Goal: Task Accomplishment & Management: Complete application form

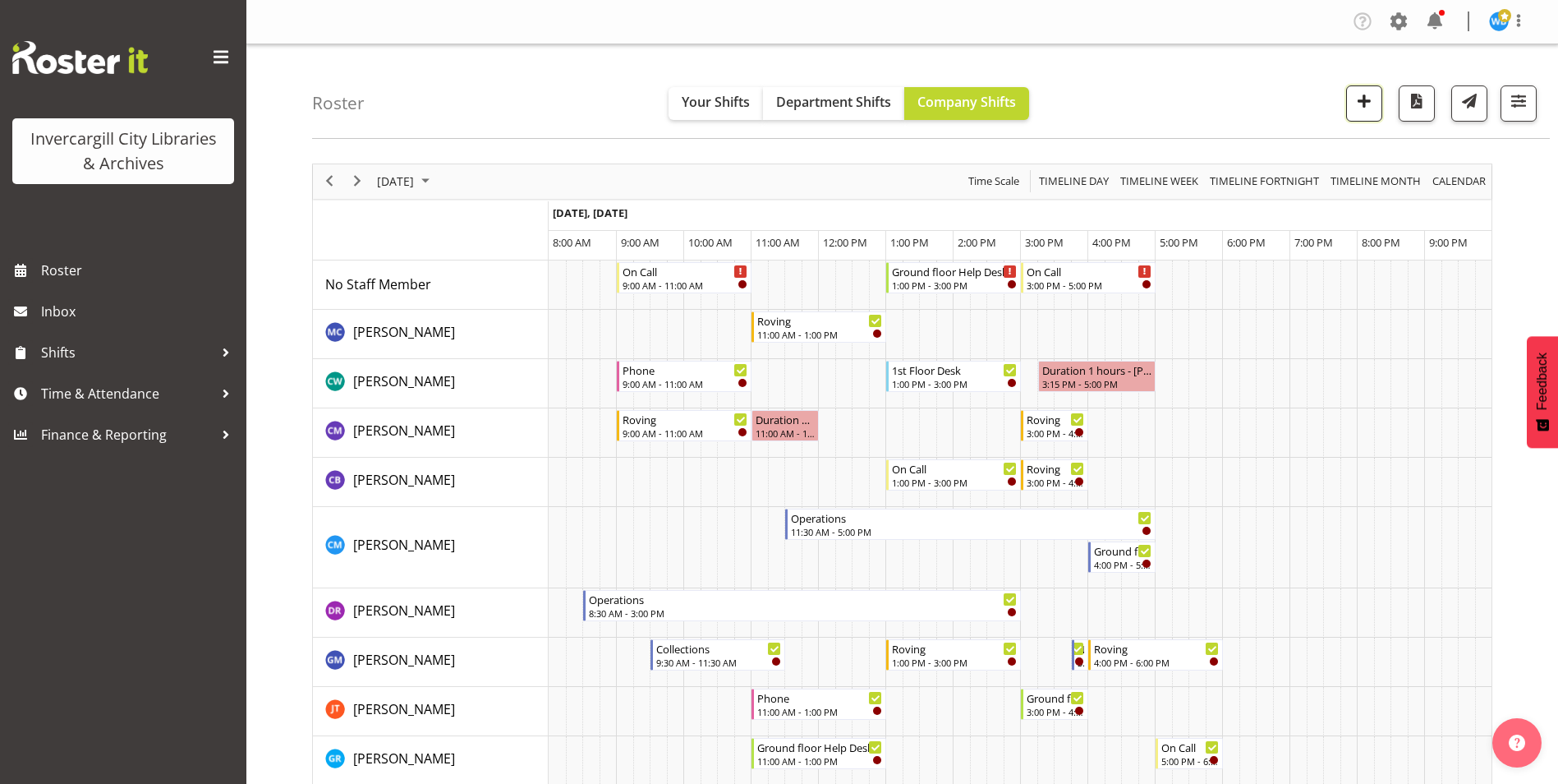
click at [1357, 102] on span "button" at bounding box center [1364, 100] width 21 height 21
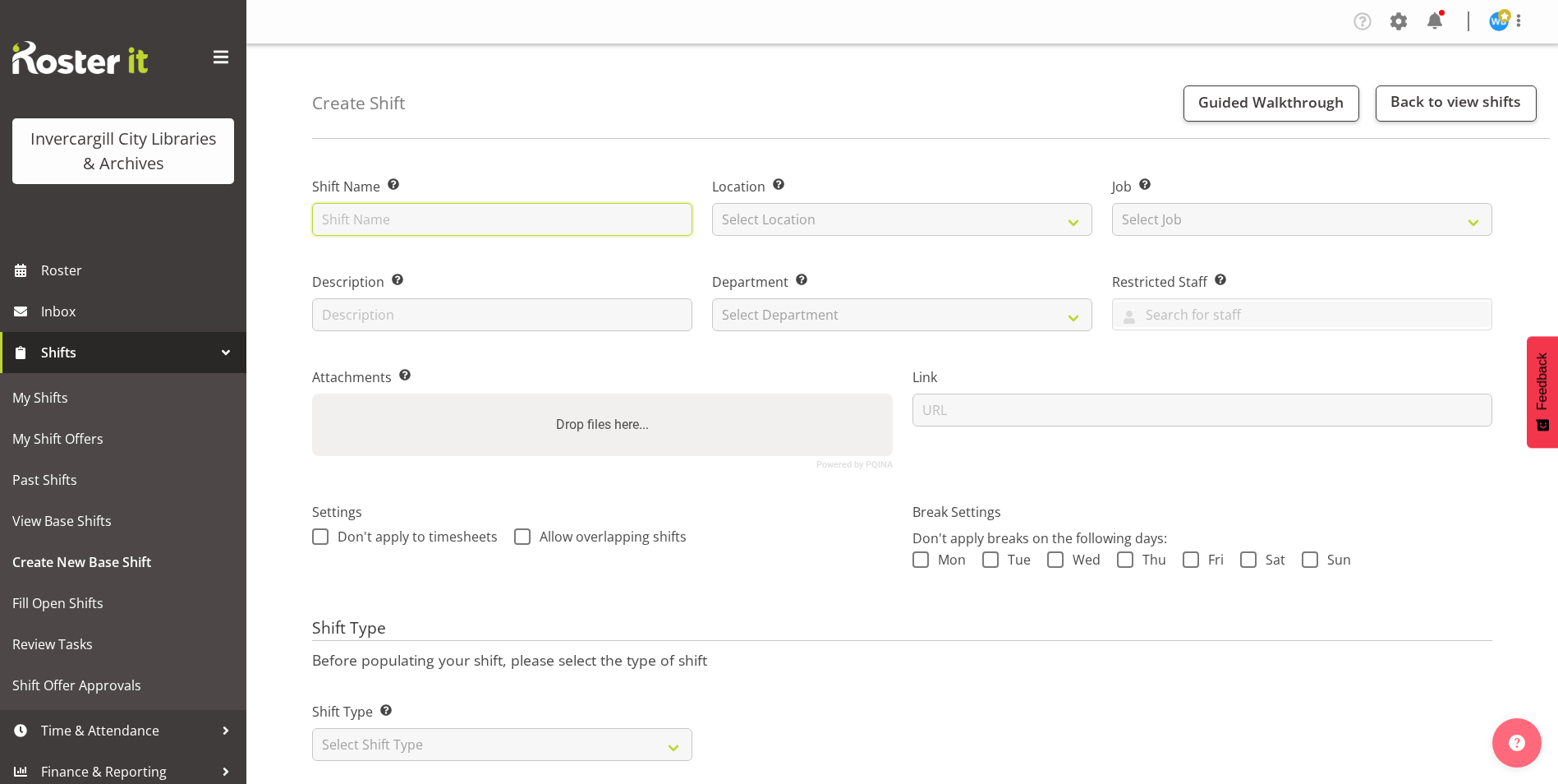
click at [422, 224] on input "text" at bounding box center [502, 219] width 380 height 33
type input "Work From Home"
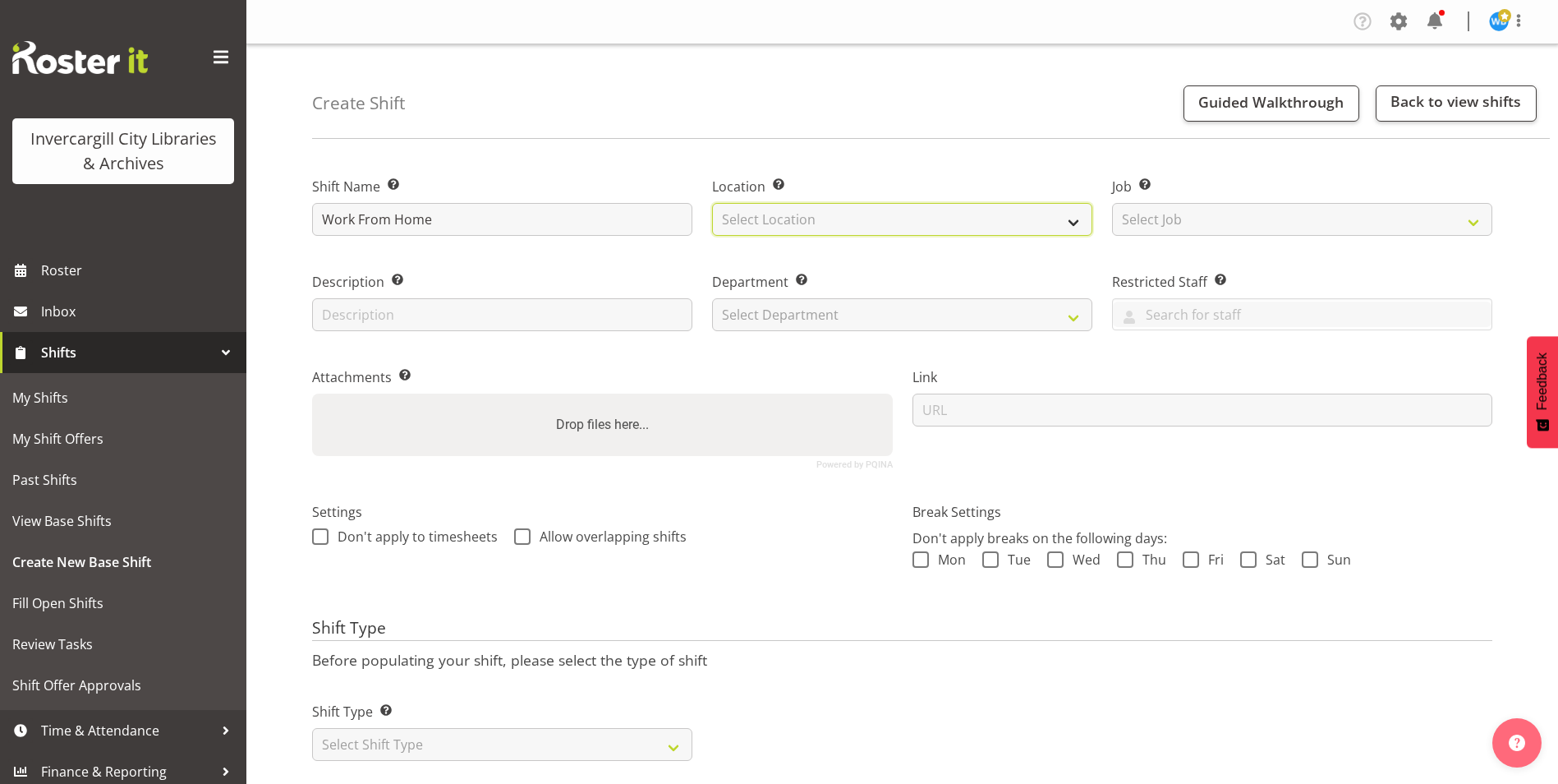
click at [821, 225] on select "Select Location Invercargill Library Bluff Library" at bounding box center [902, 219] width 380 height 33
select select "1276"
click at [712, 202] on select "Select Location Invercargill Library Bluff Library" at bounding box center [902, 219] width 380 height 33
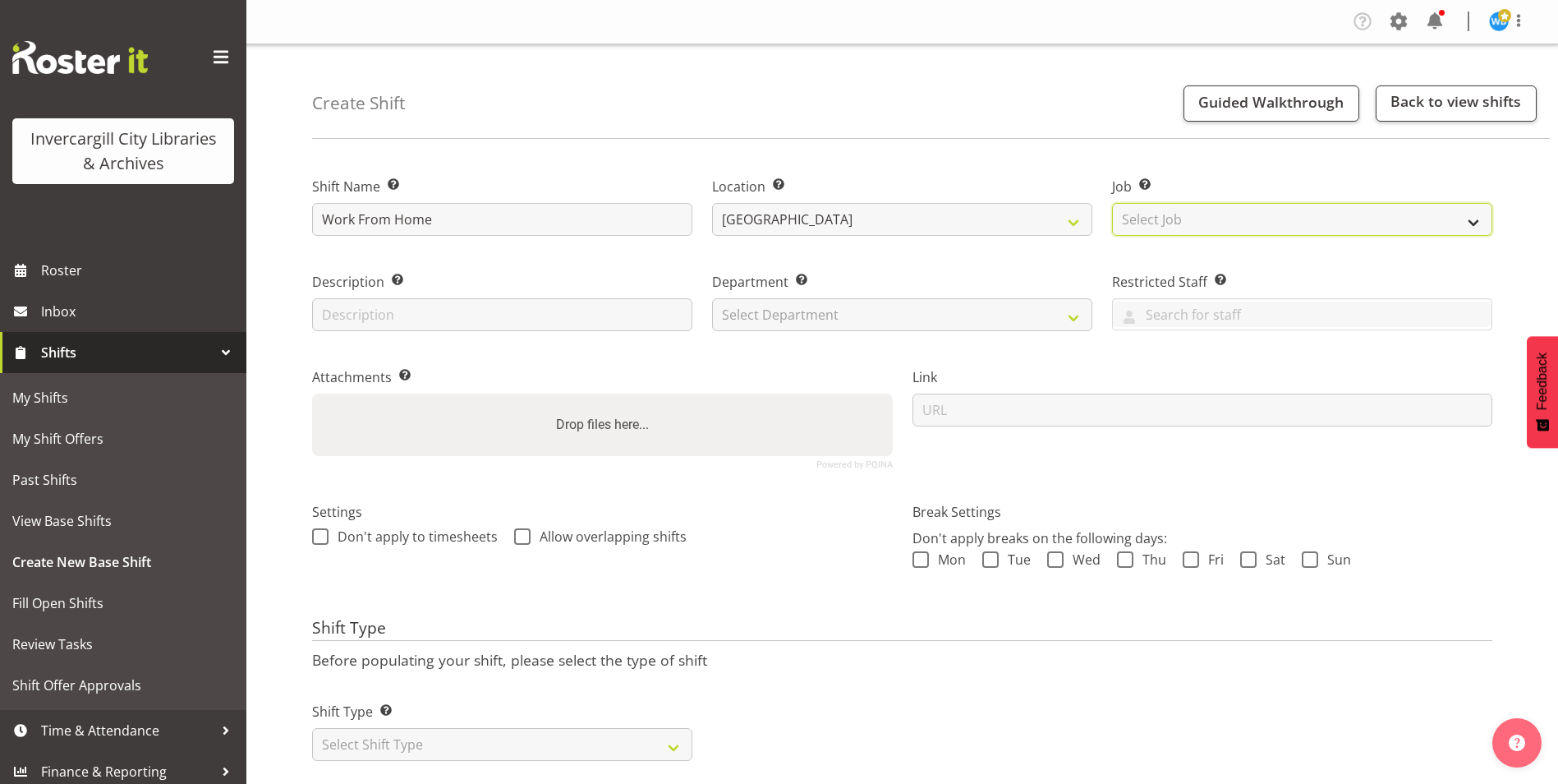
click at [1226, 225] on select "Select Job Create new job" at bounding box center [1302, 219] width 380 height 33
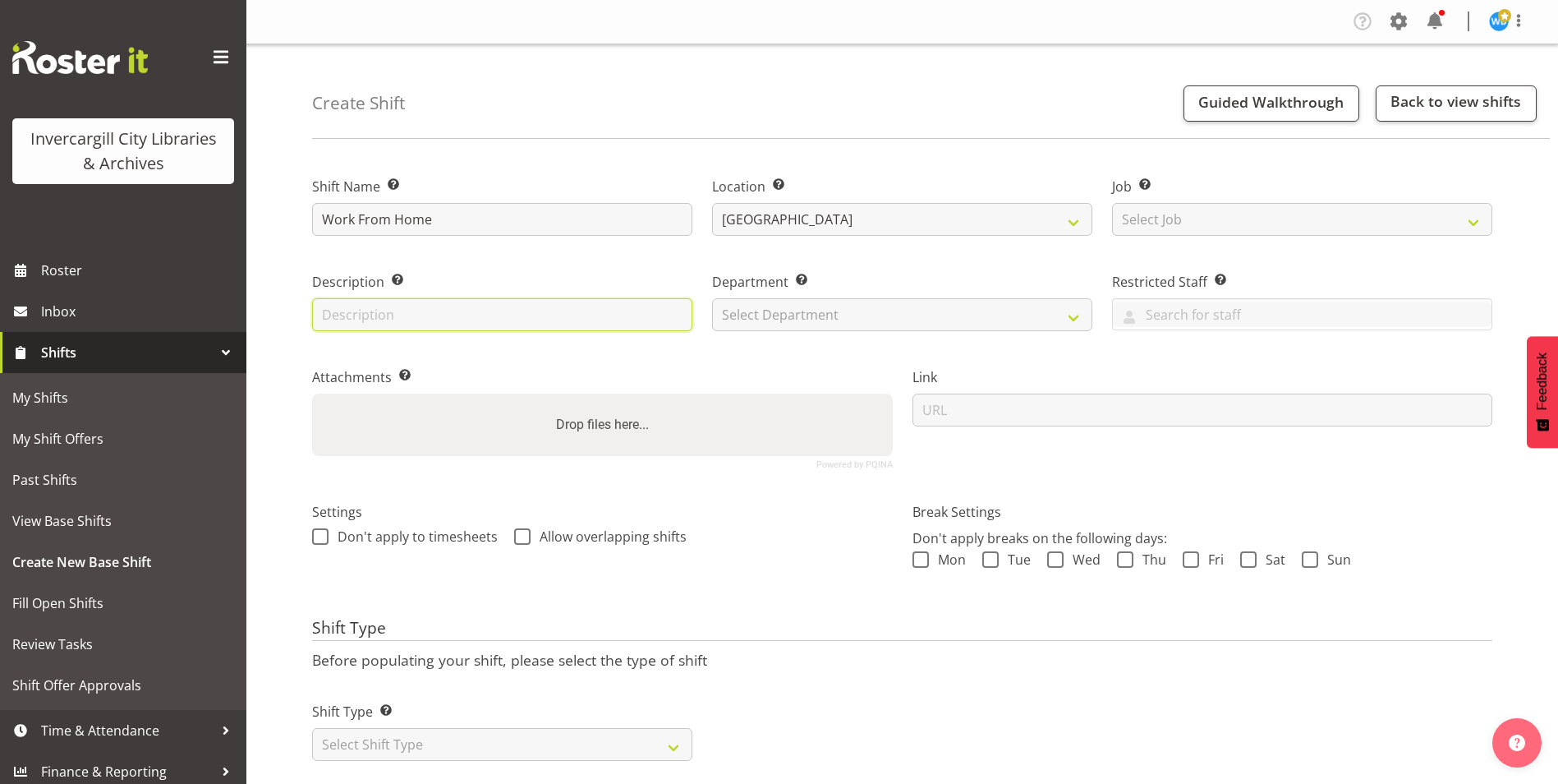
click at [381, 318] on input "text" at bounding box center [502, 315] width 380 height 33
click at [470, 317] on input "text" at bounding box center [502, 315] width 380 height 33
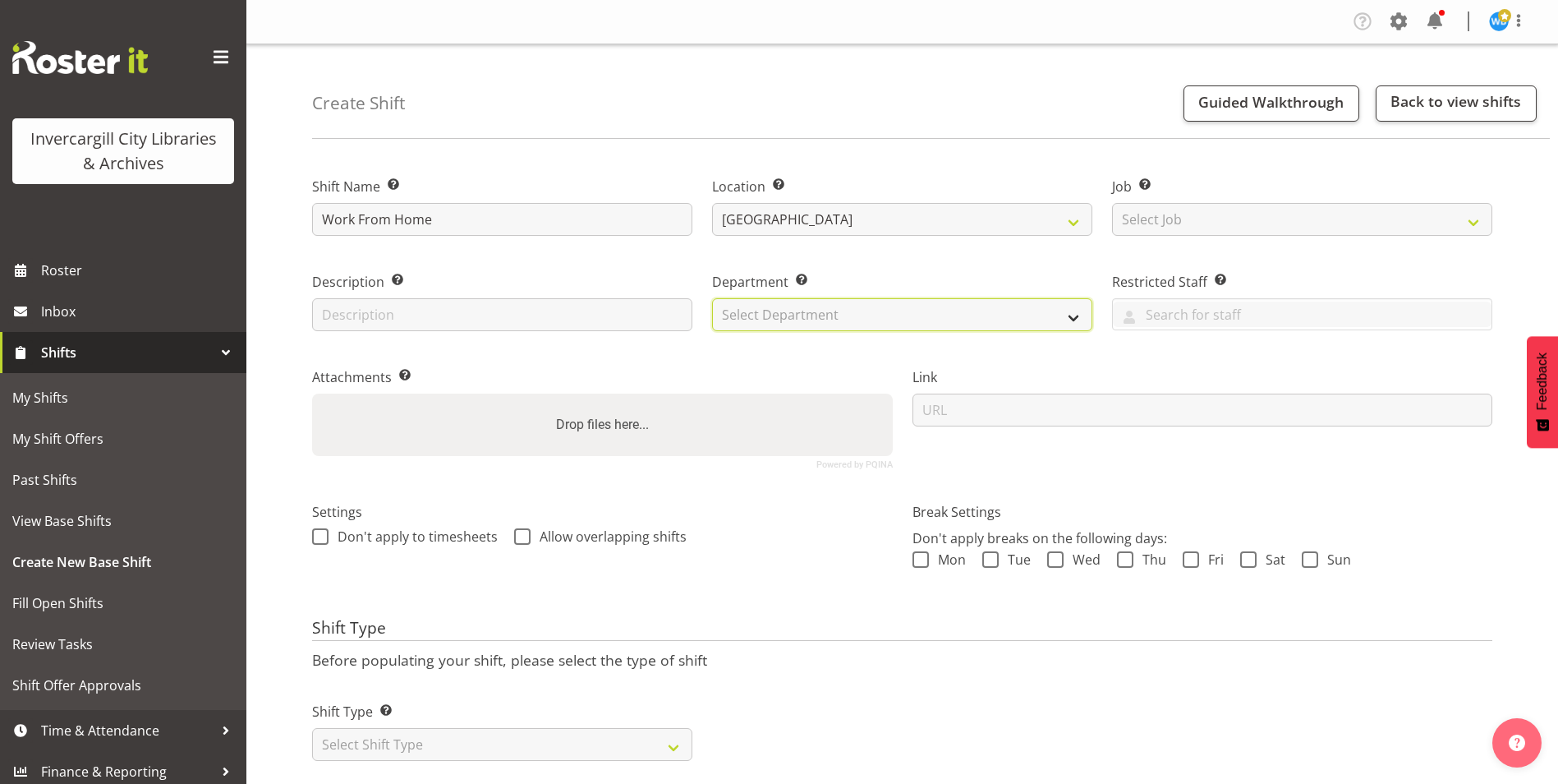
click at [802, 317] on select "Select Department Public shifts Off Desk" at bounding box center [902, 315] width 380 height 33
select select "920"
click at [712, 298] on select "Select Department Public shifts Off Desk" at bounding box center [902, 315] width 380 height 33
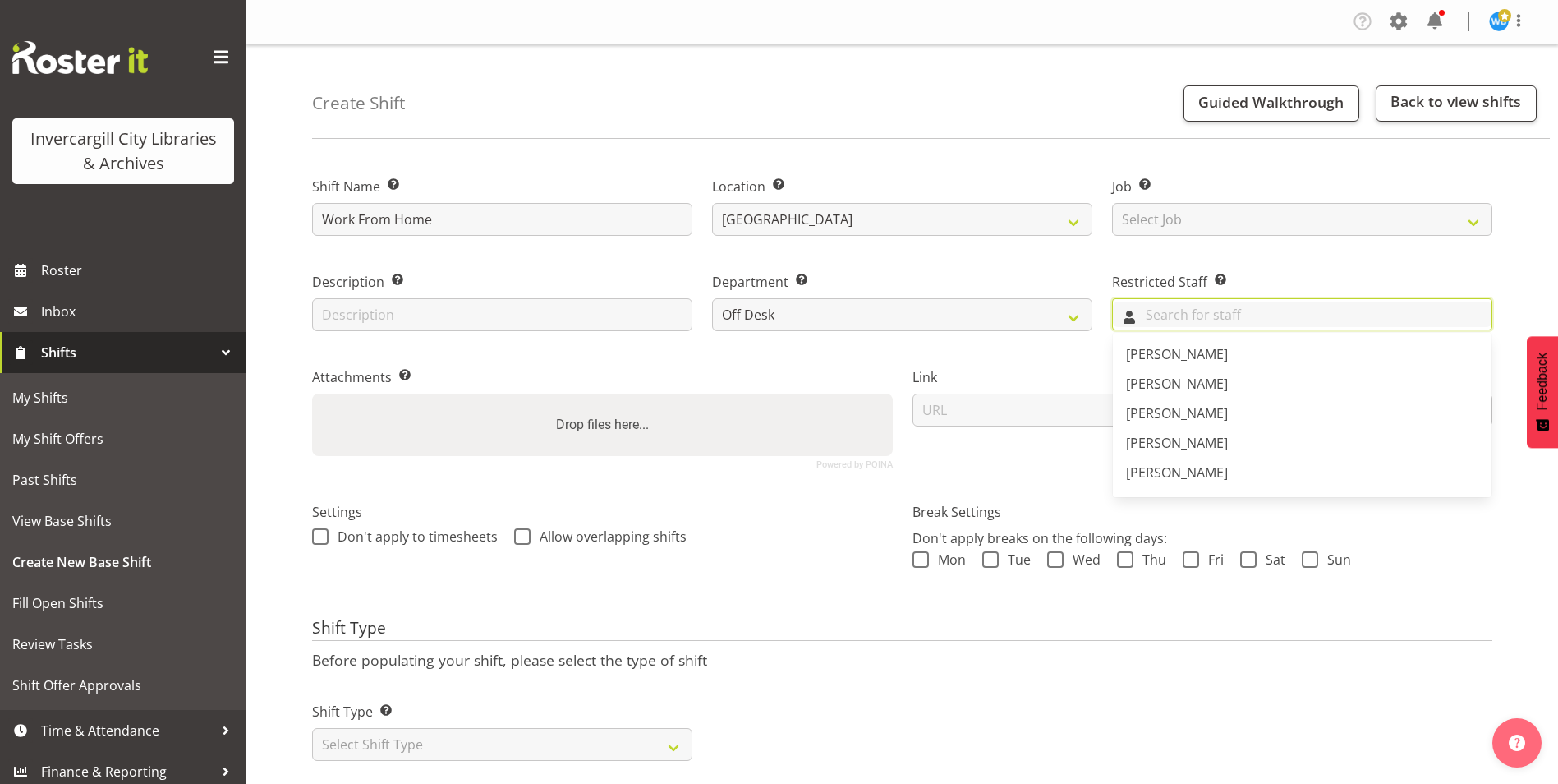
click at [1189, 319] on input "text" at bounding box center [1301, 315] width 378 height 26
drag, startPoint x: 328, startPoint y: 536, endPoint x: 432, endPoint y: 536, distance: 104.0
click at [329, 536] on label "Don't apply to timesheets" at bounding box center [405, 536] width 186 height 17
click at [323, 536] on input "Don't apply to timesheets" at bounding box center [317, 536] width 11 height 11
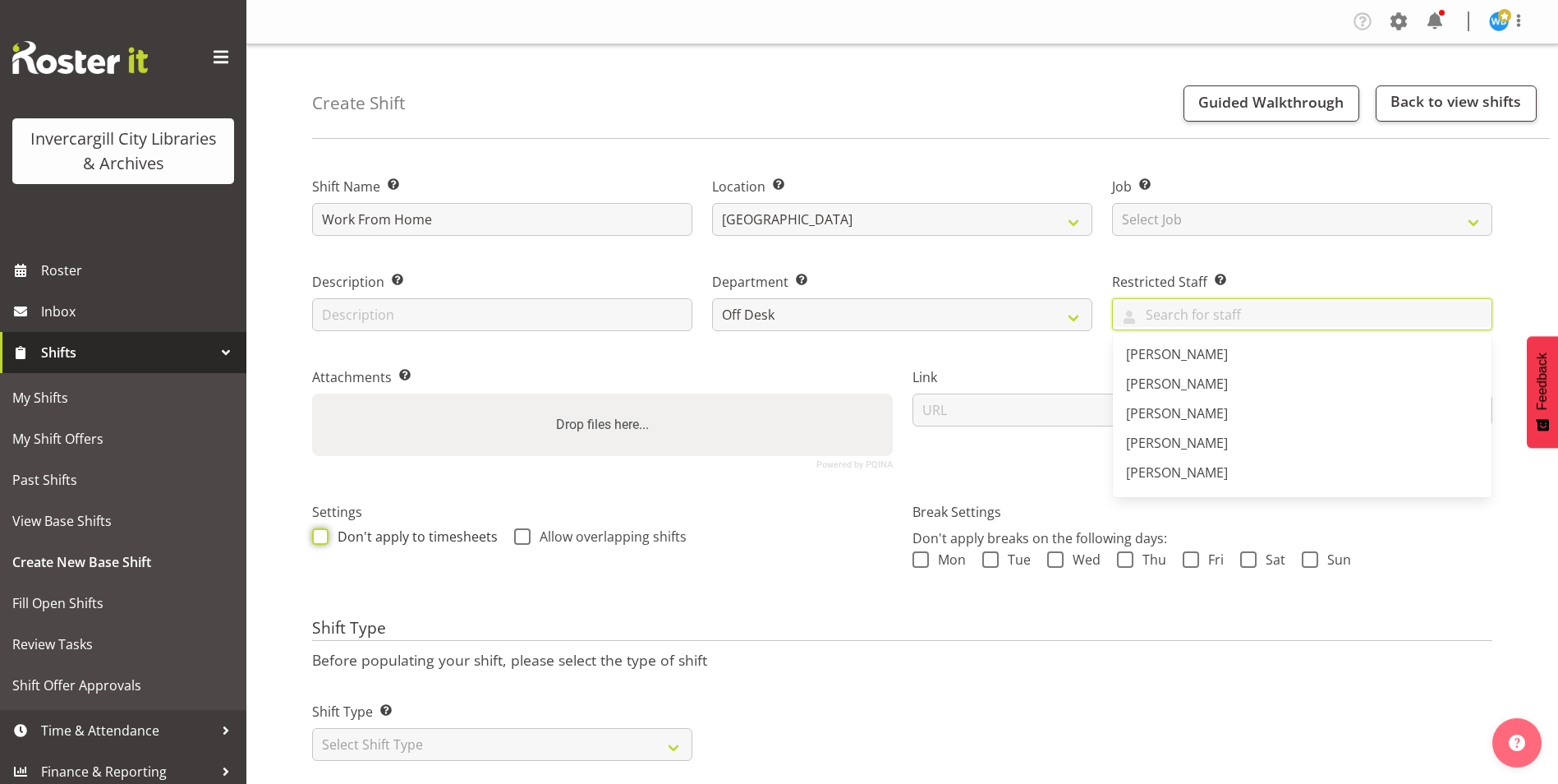
checkbox input "true"
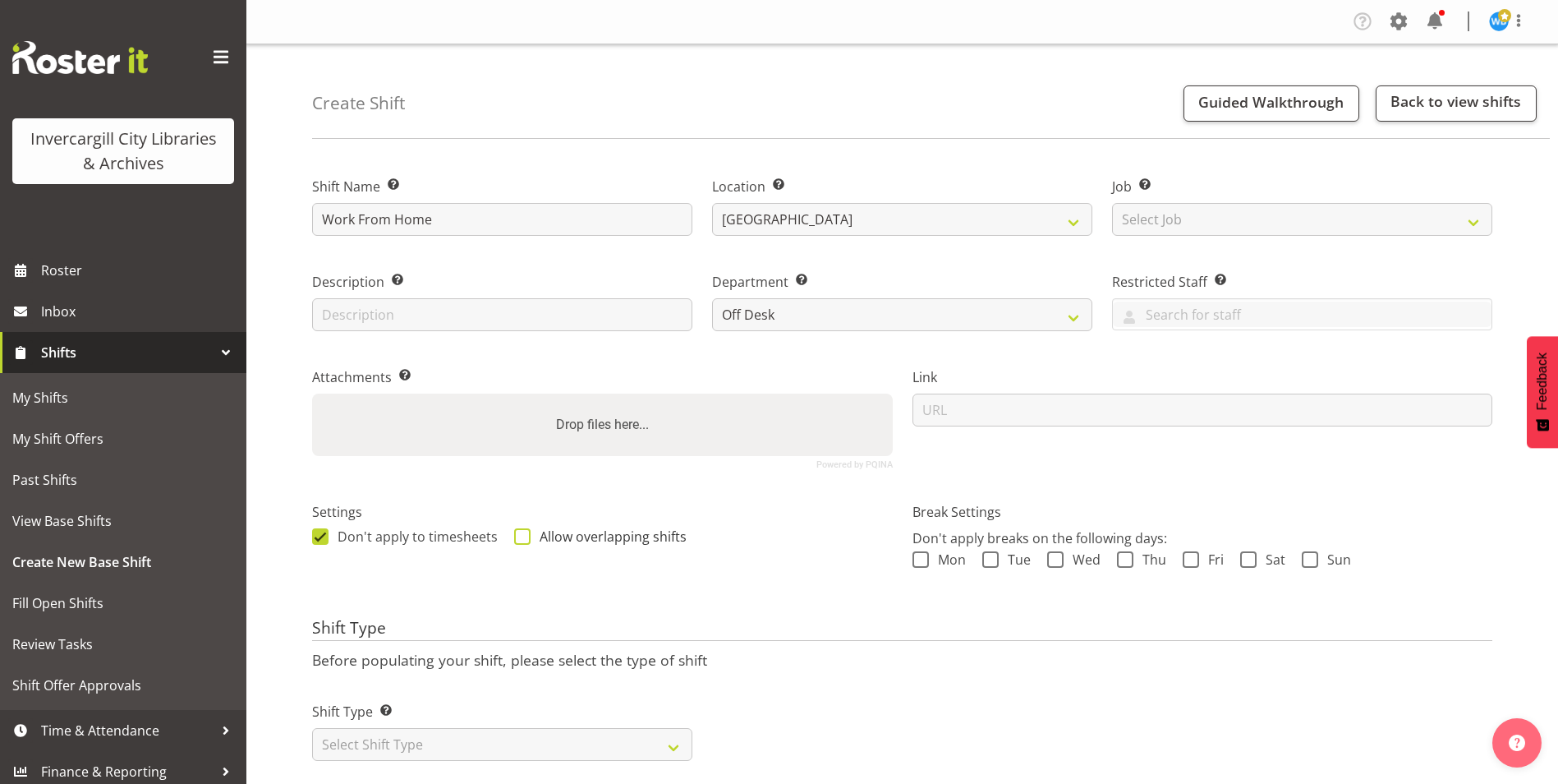
click at [516, 536] on span at bounding box center [523, 536] width 17 height 17
click at [516, 536] on input "Allow overlapping shifts" at bounding box center [520, 536] width 11 height 11
checkbox input "true"
click at [1224, 224] on select "Select Job Create new job" at bounding box center [1302, 219] width 380 height 33
select select "0"
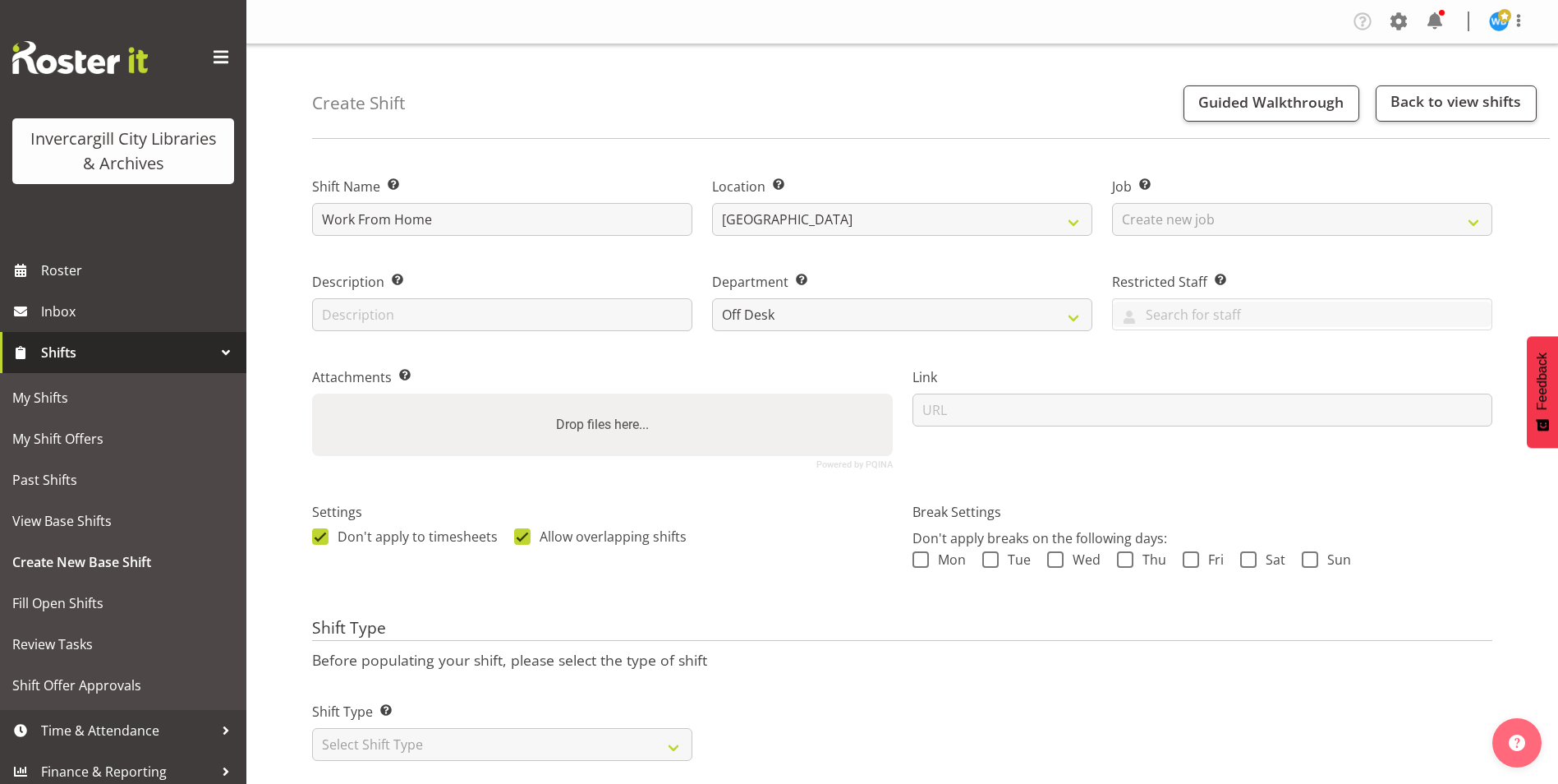
click at [1113, 202] on select "Select Job Create new job" at bounding box center [1302, 219] width 380 height 33
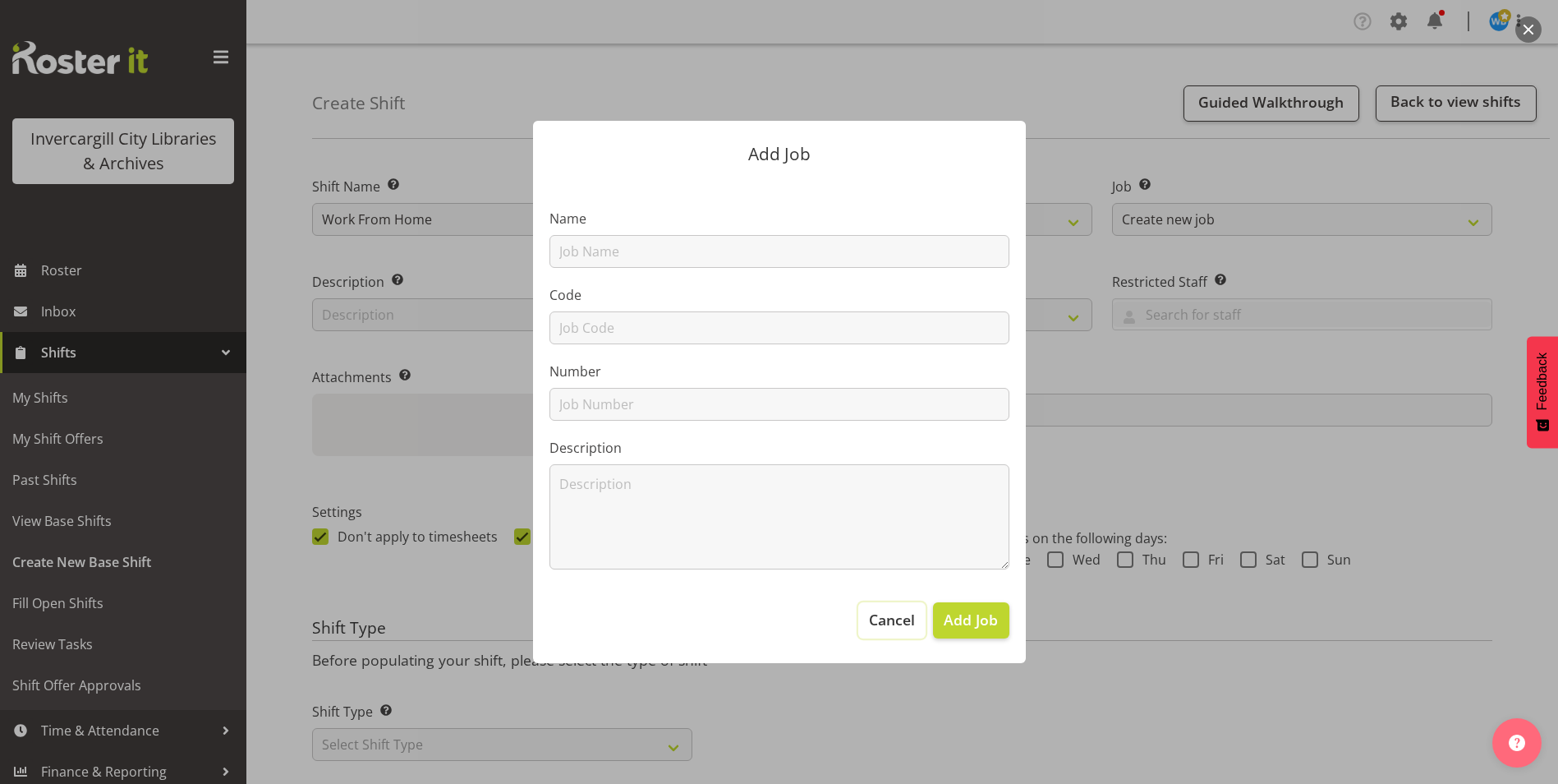
click at [883, 625] on span "Cancel" at bounding box center [892, 618] width 46 height 21
click at [879, 629] on span "Cancel" at bounding box center [892, 618] width 46 height 21
click at [1192, 528] on div at bounding box center [779, 392] width 1558 height 784
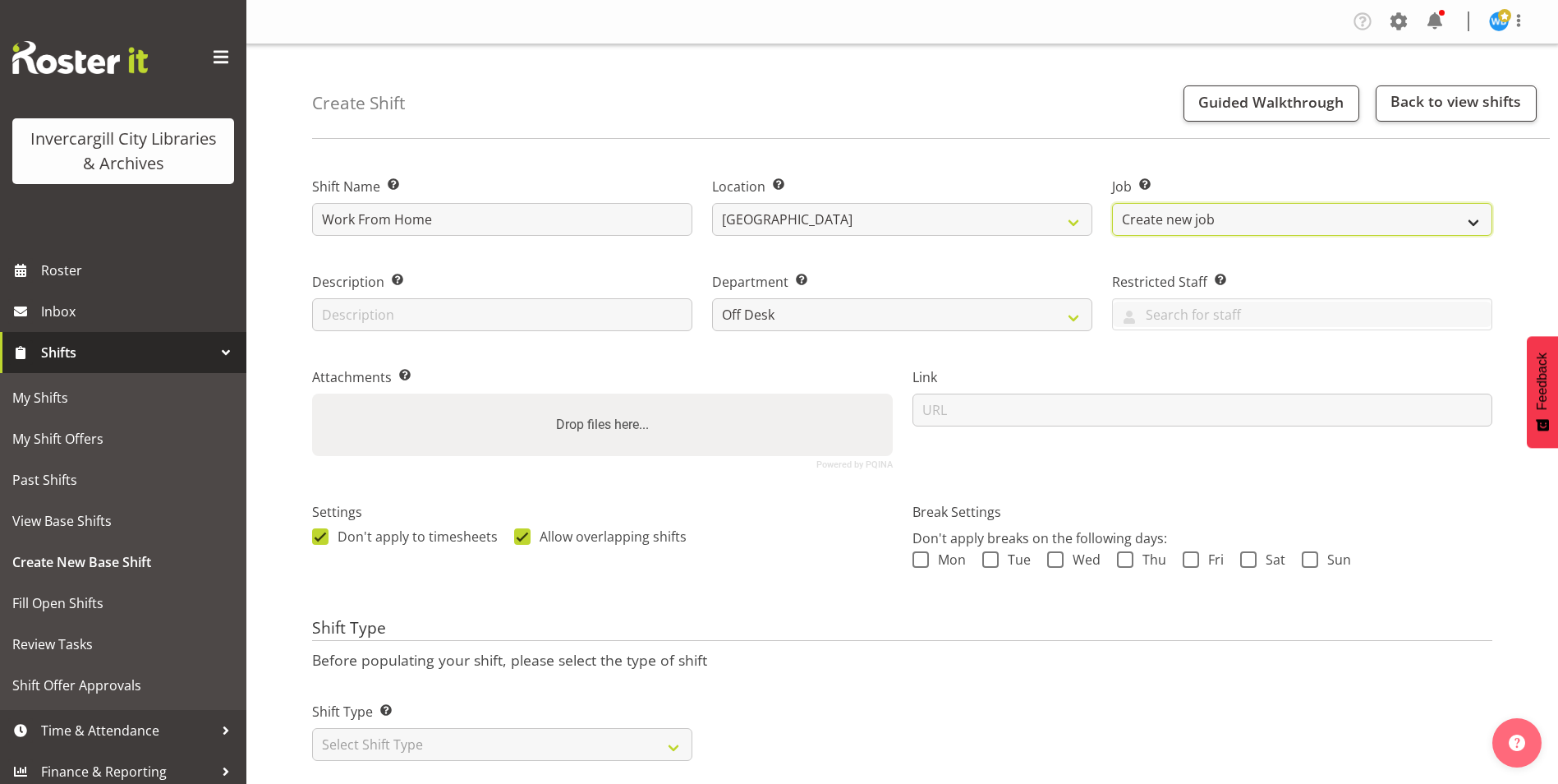
click at [1243, 223] on select "Create new job" at bounding box center [1302, 219] width 380 height 33
click at [1225, 218] on select "Create new job" at bounding box center [1302, 219] width 380 height 33
click at [1482, 225] on select "Create new job" at bounding box center [1302, 219] width 380 height 33
click at [1113, 202] on select "Create new job" at bounding box center [1302, 219] width 380 height 33
click at [1180, 224] on select "Create new job" at bounding box center [1302, 219] width 380 height 33
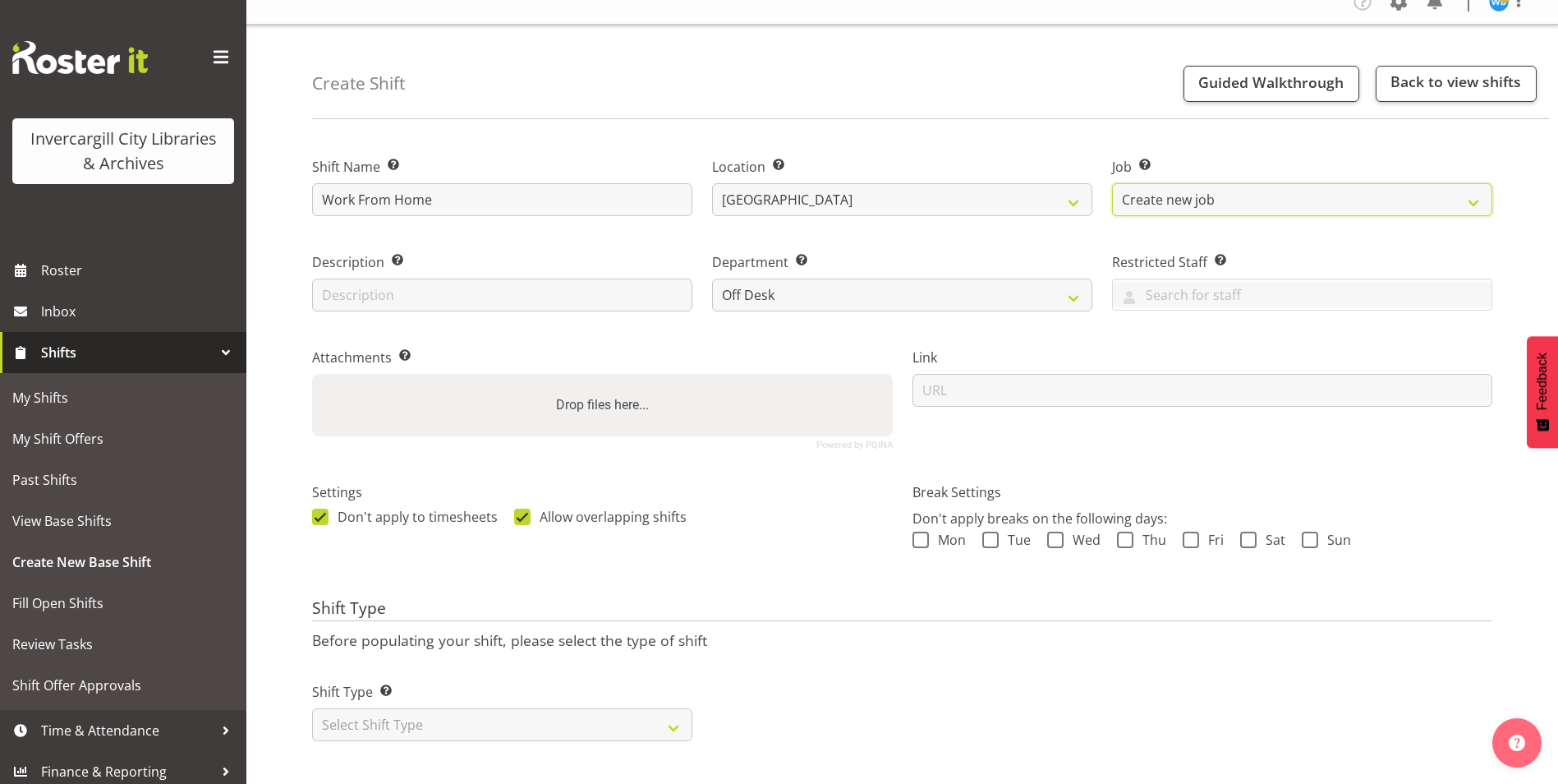
scroll to position [37, 0]
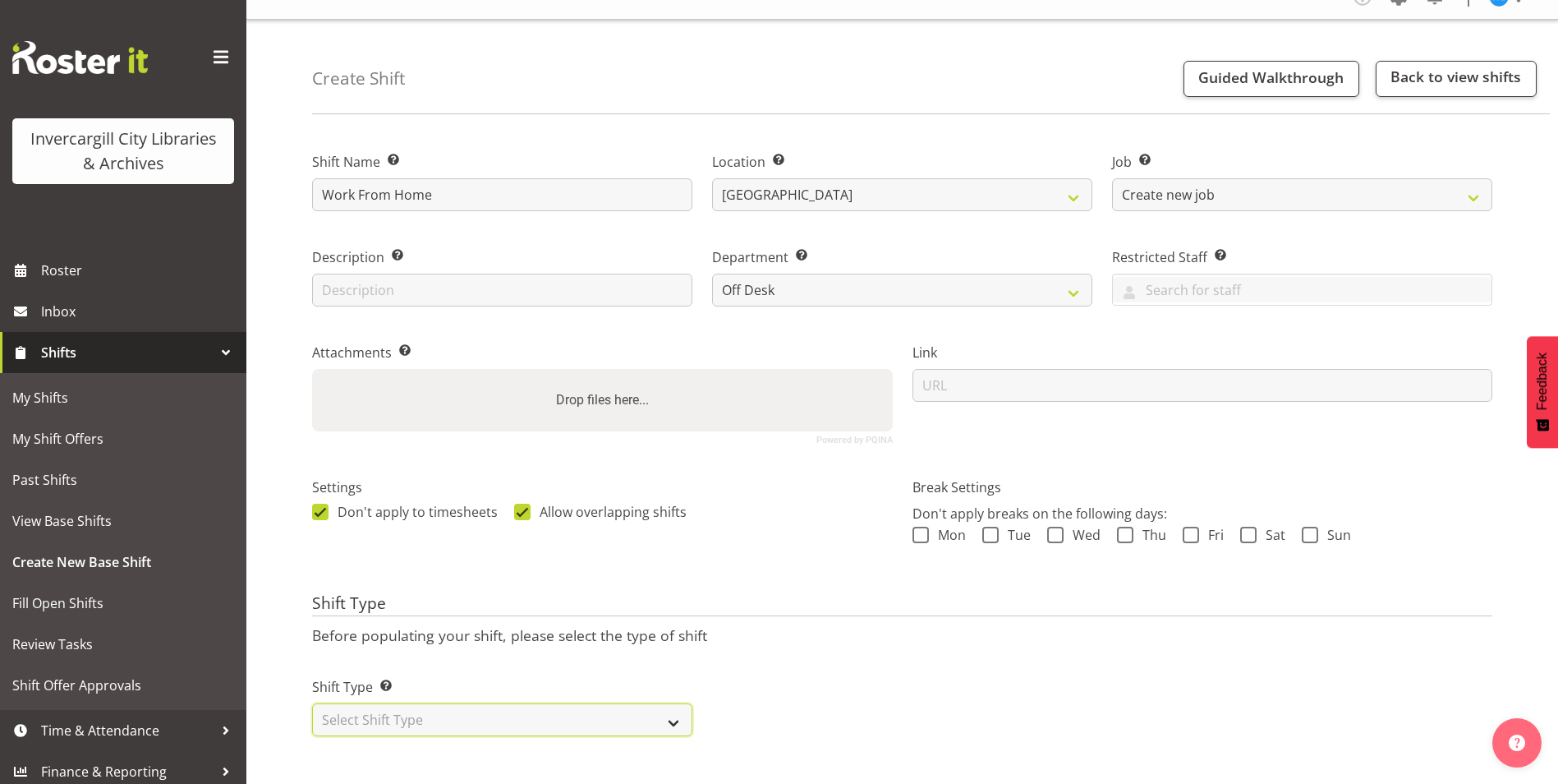
click at [669, 709] on select "Select Shift Type One Off Shift Recurring Shift Rotating Shift" at bounding box center [502, 720] width 380 height 33
select select "one_off"
click at [312, 703] on select "Select Shift Type One Off Shift Recurring Shift Rotating Shift" at bounding box center [502, 720] width 380 height 33
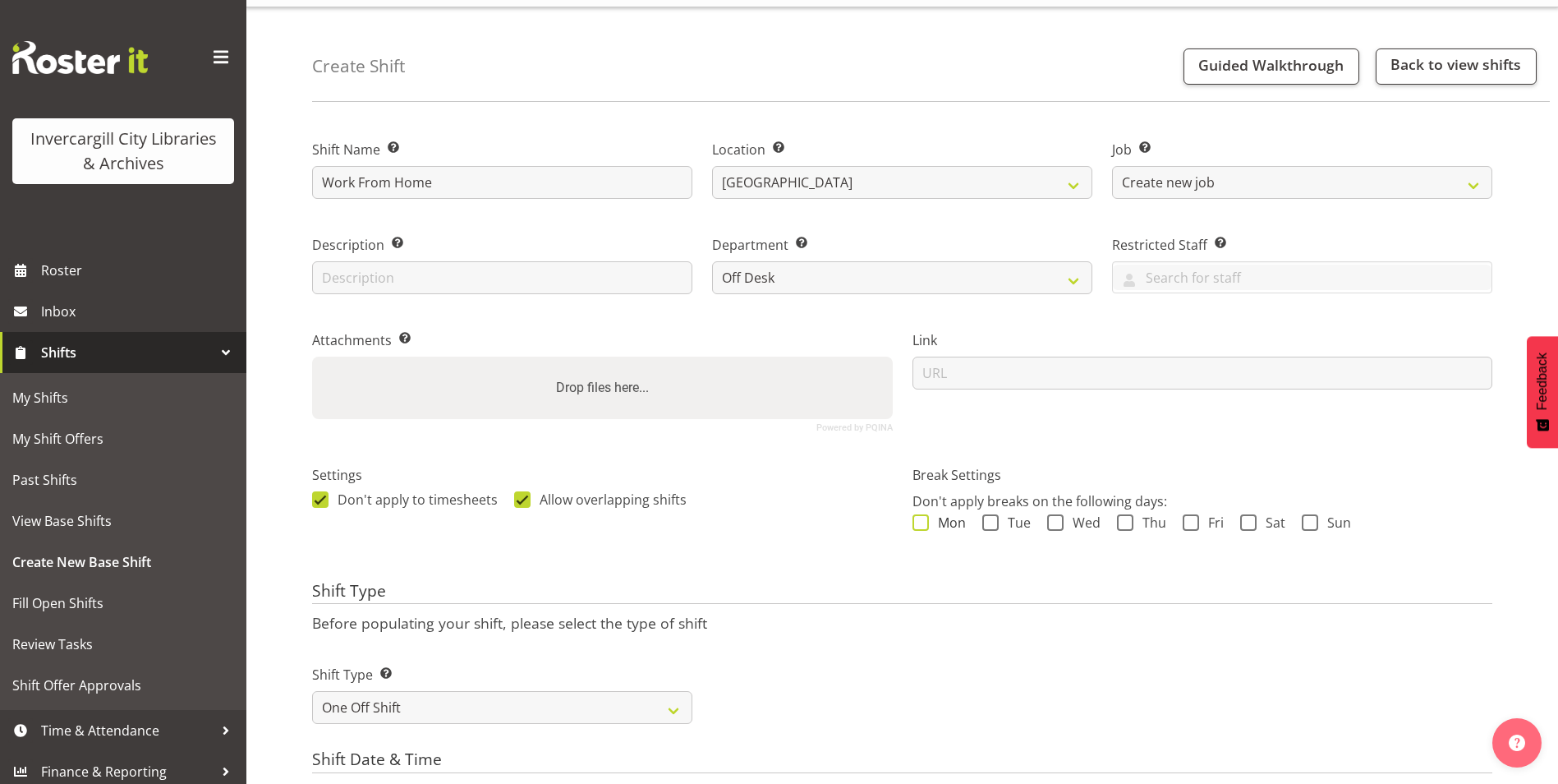
click at [922, 522] on span at bounding box center [921, 523] width 17 height 17
click at [922, 522] on input "Mon" at bounding box center [918, 522] width 11 height 11
checkbox input "true"
click at [991, 526] on span at bounding box center [991, 523] width 17 height 17
click at [991, 526] on input "Tue" at bounding box center [988, 522] width 11 height 11
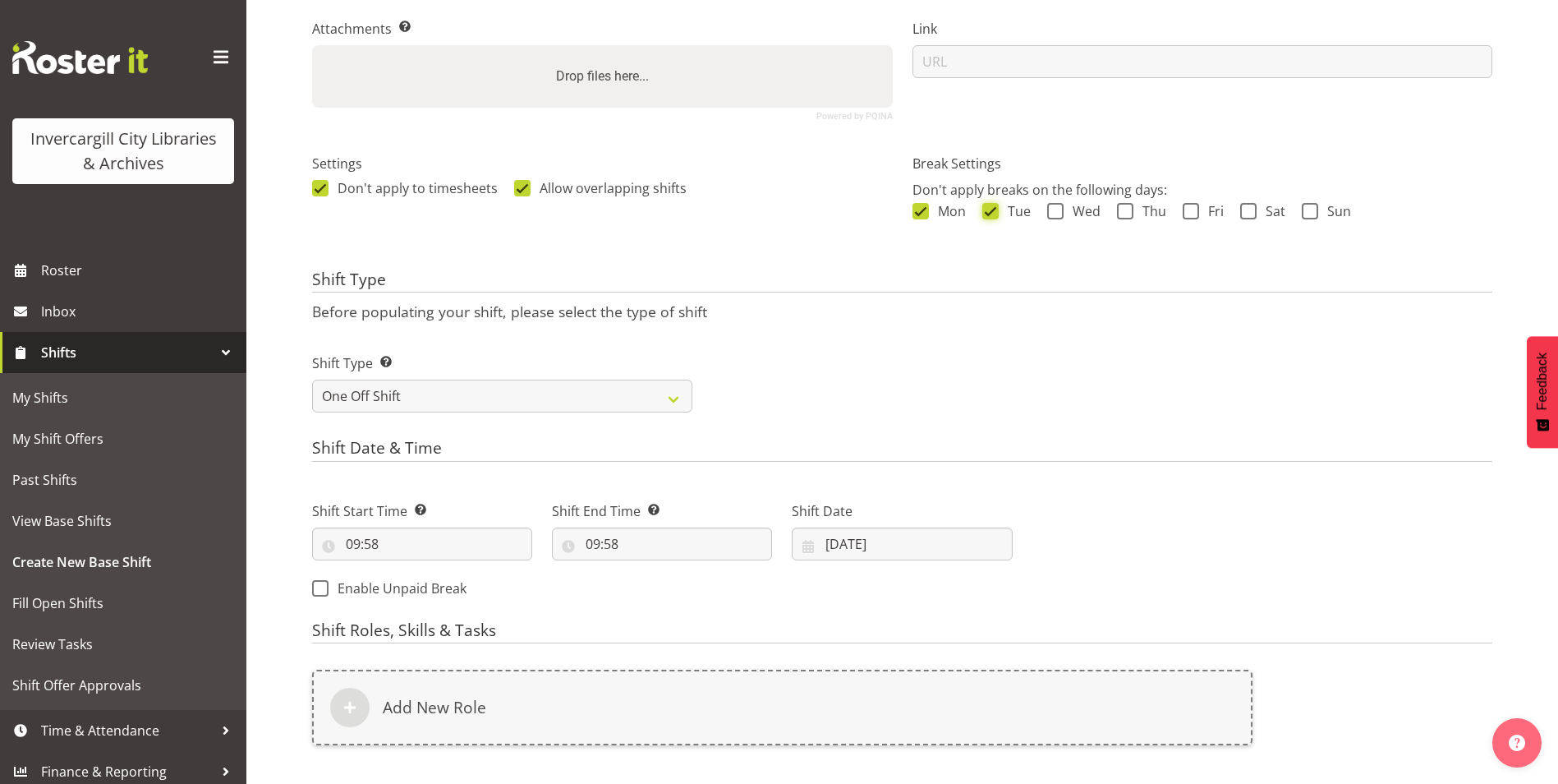
scroll to position [365, 0]
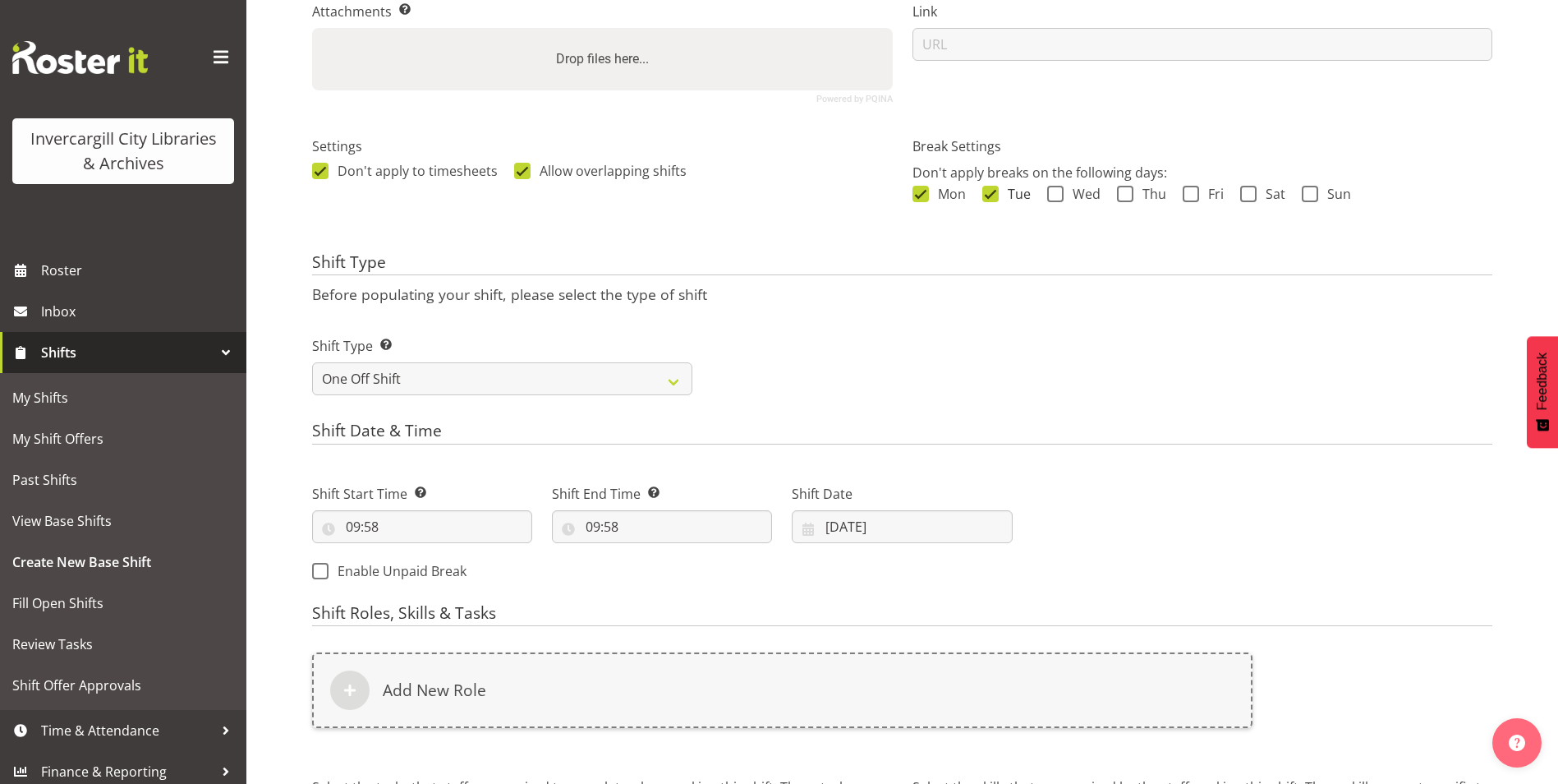
click at [994, 196] on span at bounding box center [991, 194] width 17 height 17
click at [993, 196] on input "Tue" at bounding box center [988, 193] width 11 height 11
checkbox input "false"
click at [922, 196] on span at bounding box center [921, 194] width 17 height 17
click at [922, 196] on input "Mon" at bounding box center [918, 193] width 11 height 11
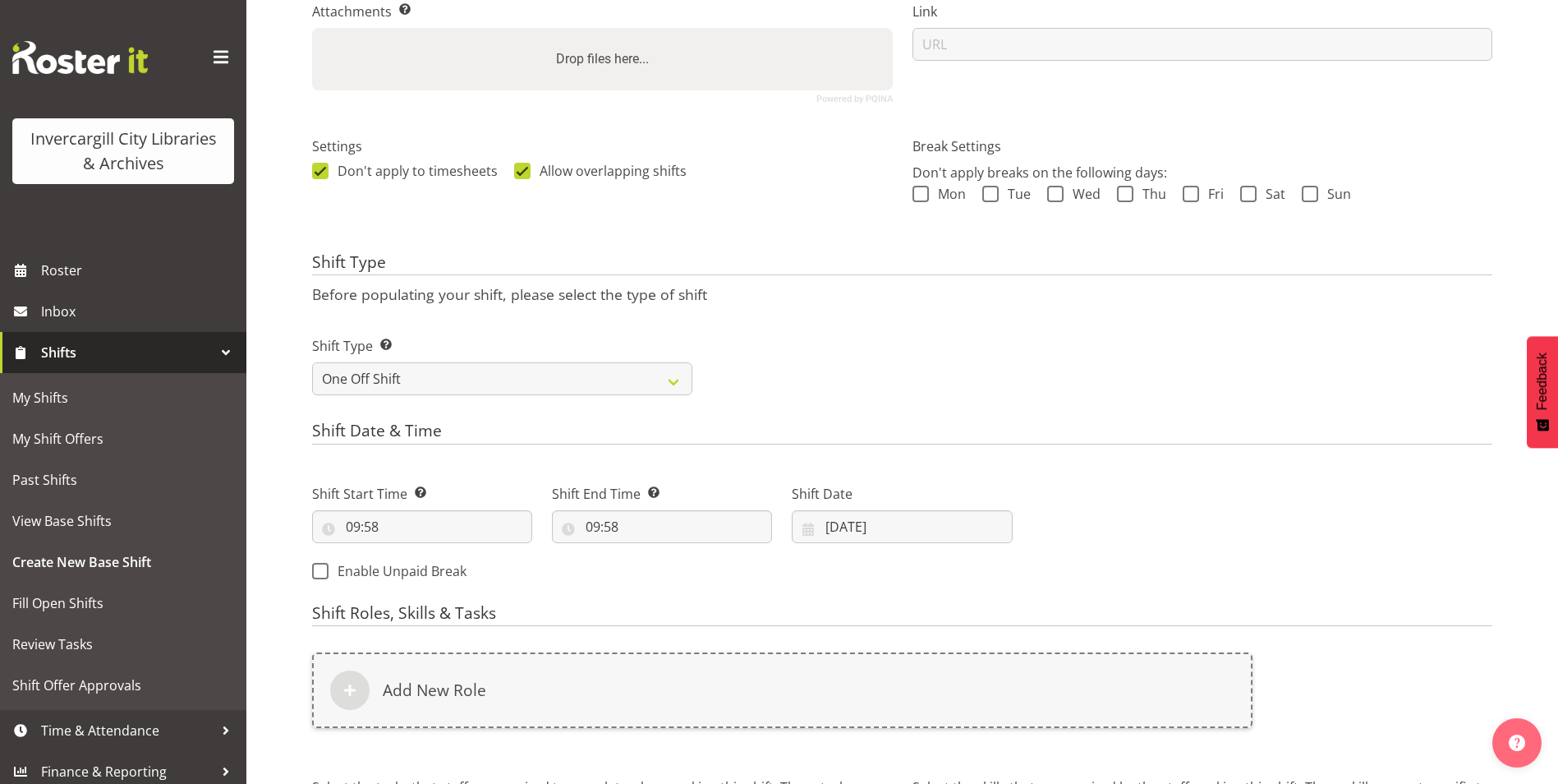
drag, startPoint x: 916, startPoint y: 195, endPoint x: 952, endPoint y: 202, distance: 36.7
click at [921, 197] on span at bounding box center [921, 194] width 17 height 17
click at [921, 197] on input "Mon" at bounding box center [918, 193] width 11 height 11
checkbox input "true"
click at [985, 202] on div "Mon Tue Wed Thu Fri Sat Sun" at bounding box center [1203, 196] width 581 height 21
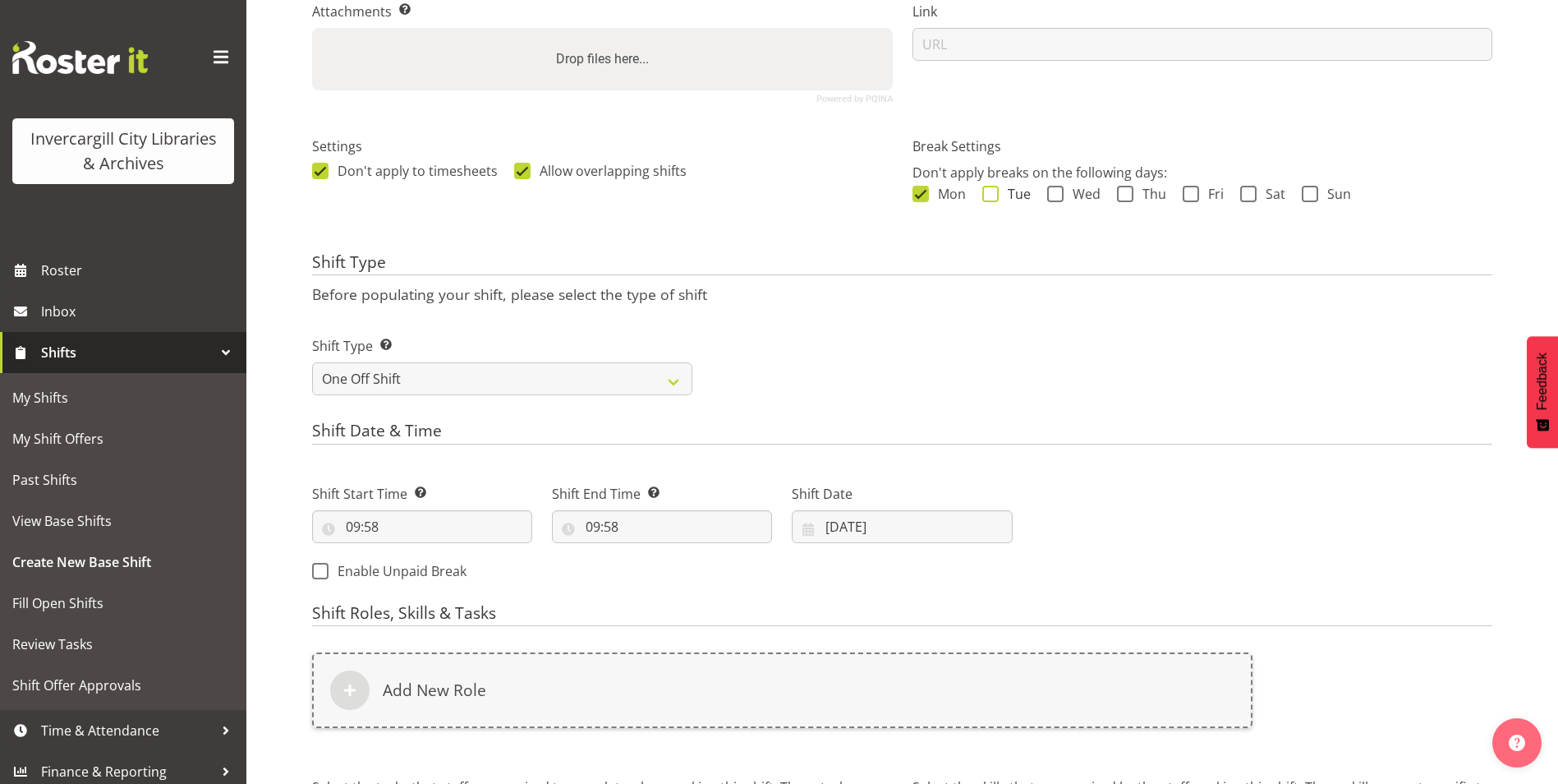
click at [987, 197] on span at bounding box center [991, 194] width 17 height 17
click at [987, 197] on input "Tue" at bounding box center [988, 193] width 11 height 11
checkbox input "true"
click at [397, 527] on input "09:58" at bounding box center [421, 526] width 220 height 33
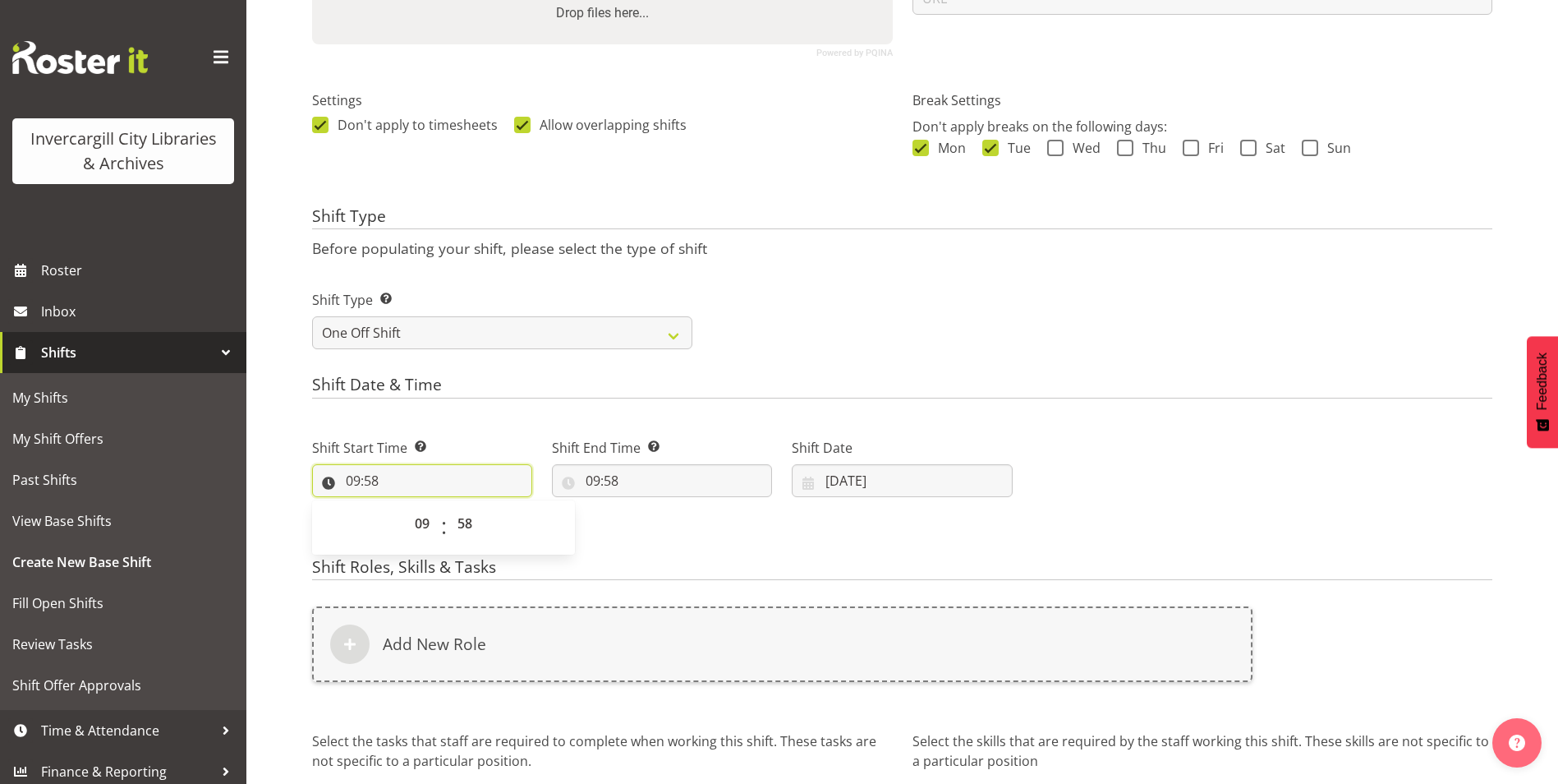
scroll to position [391, 0]
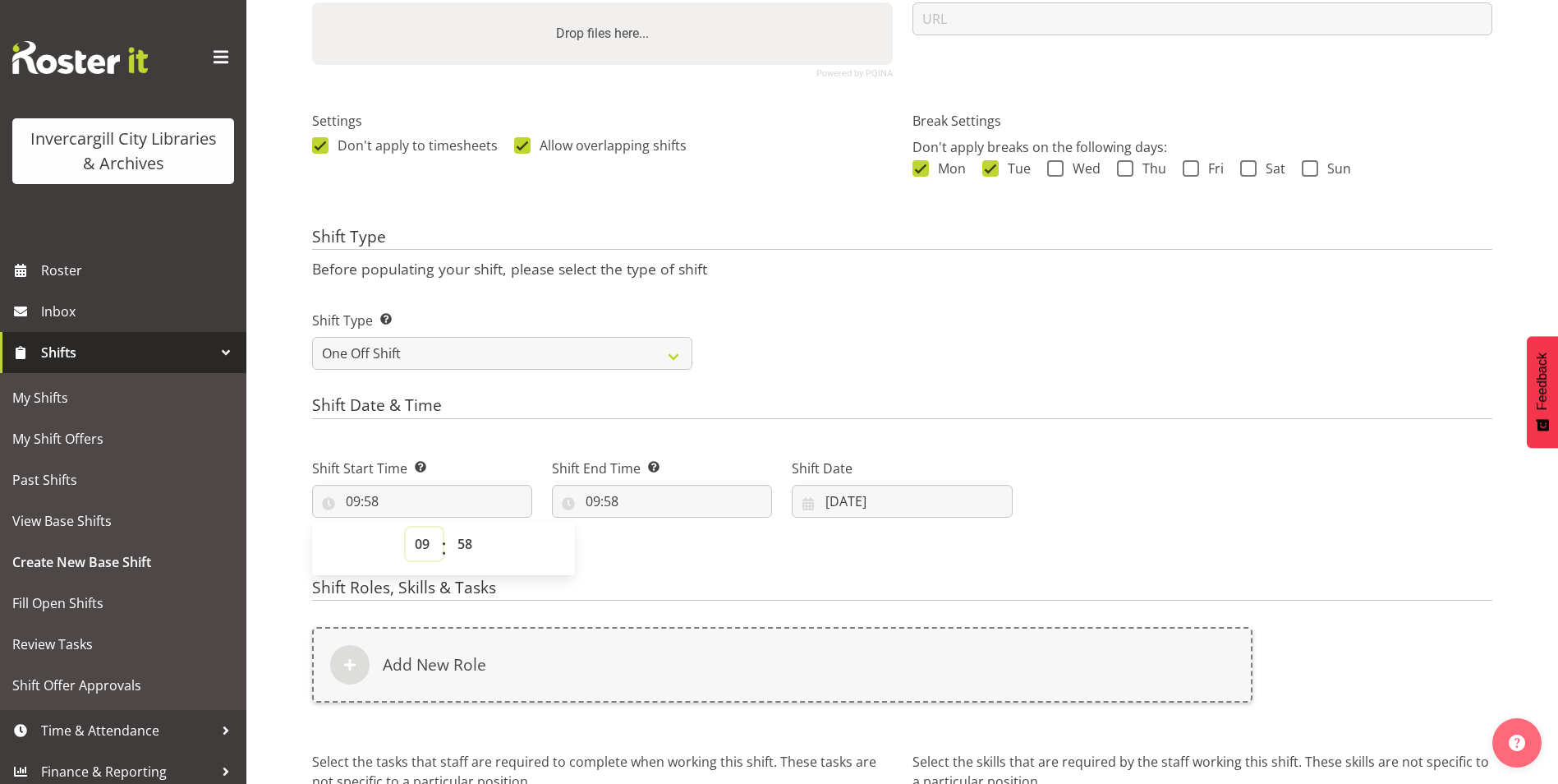
click at [415, 551] on select "00 01 02 03 04 05 06 07 08 09 10 11 12 13 14 15 16 17 18 19 20 21 22 23" at bounding box center [424, 544] width 37 height 33
select select "8"
click at [406, 527] on select "00 01 02 03 04 05 06 07 08 09 10 11 12 13 14 15 16 17 18 19 20 21 22 23" at bounding box center [424, 544] width 37 height 33
type input "08:58"
click at [461, 543] on select "00 01 02 03 04 05 06 07 08 09 10 11 12 13 14 15 16 17 18 19 20 21 22 23 24 25 2…" at bounding box center [467, 544] width 37 height 33
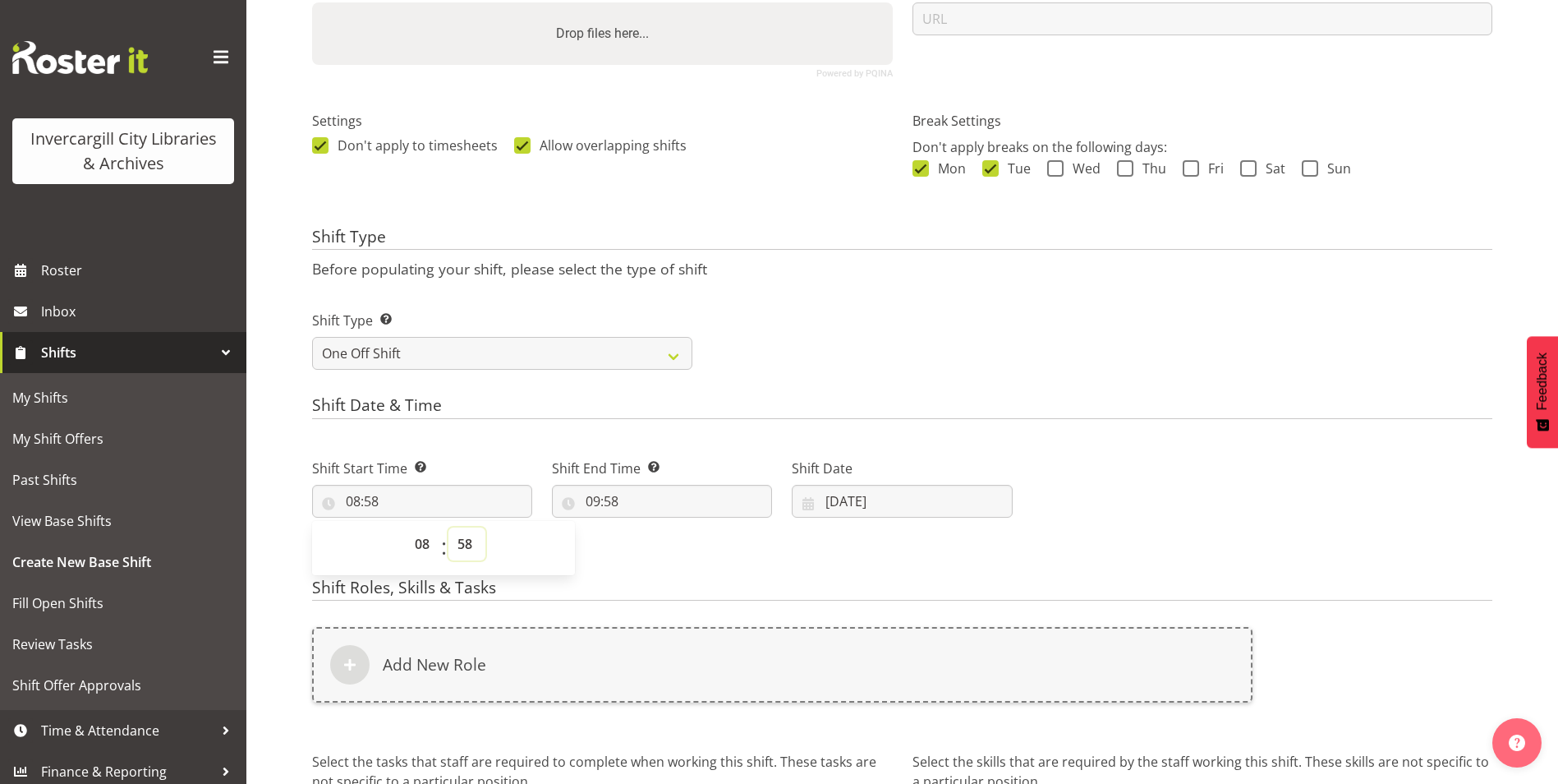
select select "30"
click at [448, 527] on select "00 01 02 03 04 05 06 07 08 09 10 11 12 13 14 15 16 17 18 19 20 21 22 23 24 25 2…" at bounding box center [467, 544] width 37 height 33
type input "08:30"
click at [637, 492] on input "09:58" at bounding box center [662, 502] width 220 height 33
click at [658, 552] on select "00 01 02 03 04 05 06 07 08 09 10 11 12 13 14 15 16 17 18 19 20 21 22 23" at bounding box center [664, 544] width 37 height 33
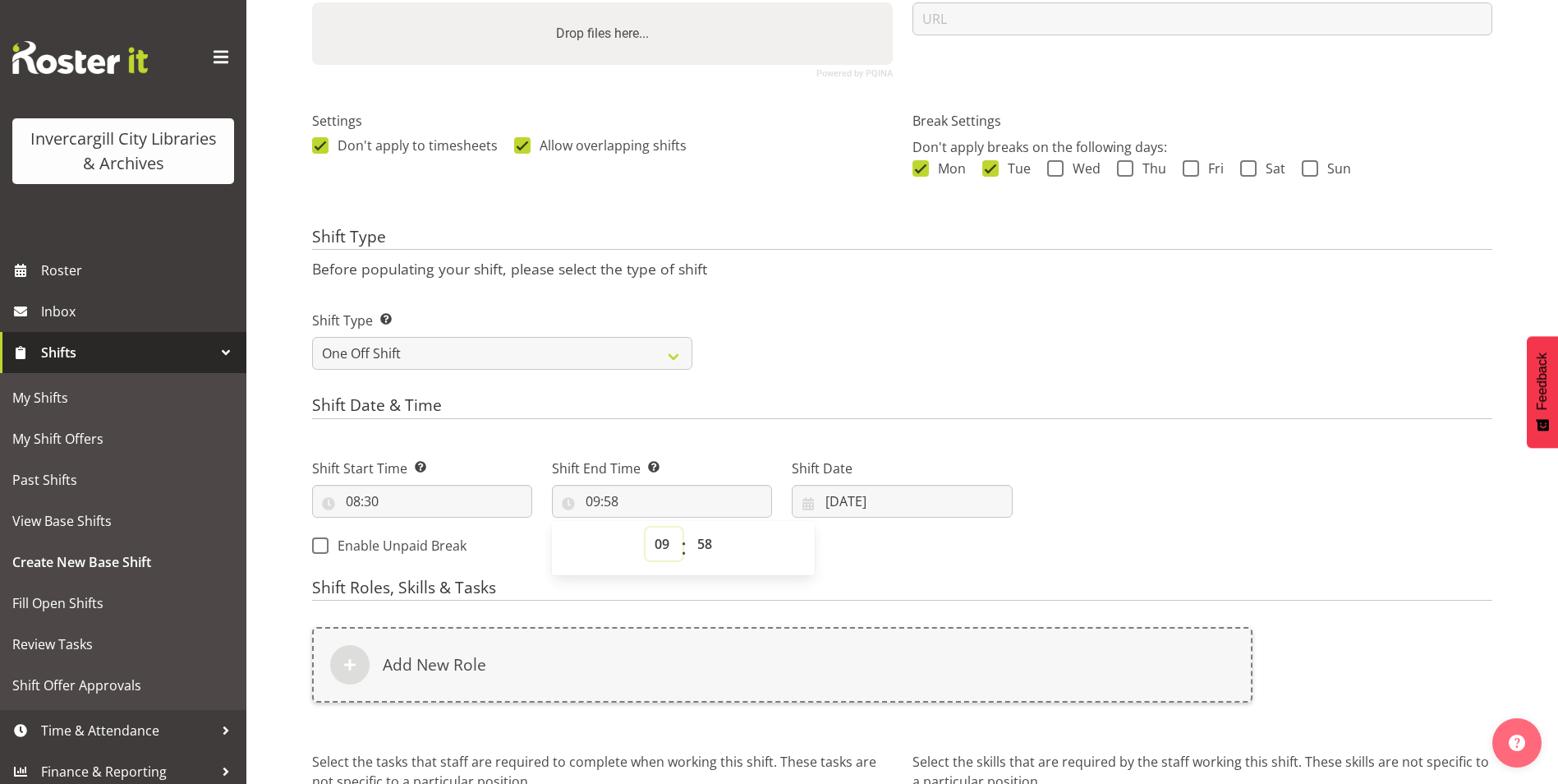
select select "17"
click at [646, 527] on select "00 01 02 03 04 05 06 07 08 09 10 11 12 13 14 15 16 17 18 19 20 21 22 23" at bounding box center [664, 544] width 37 height 33
type input "17:58"
click at [699, 544] on select "00 01 02 03 04 05 06 07 08 09 10 11 12 13 14 15 16 17 18 19 20 21 22 23 24 25 2…" at bounding box center [707, 544] width 37 height 33
select select "0"
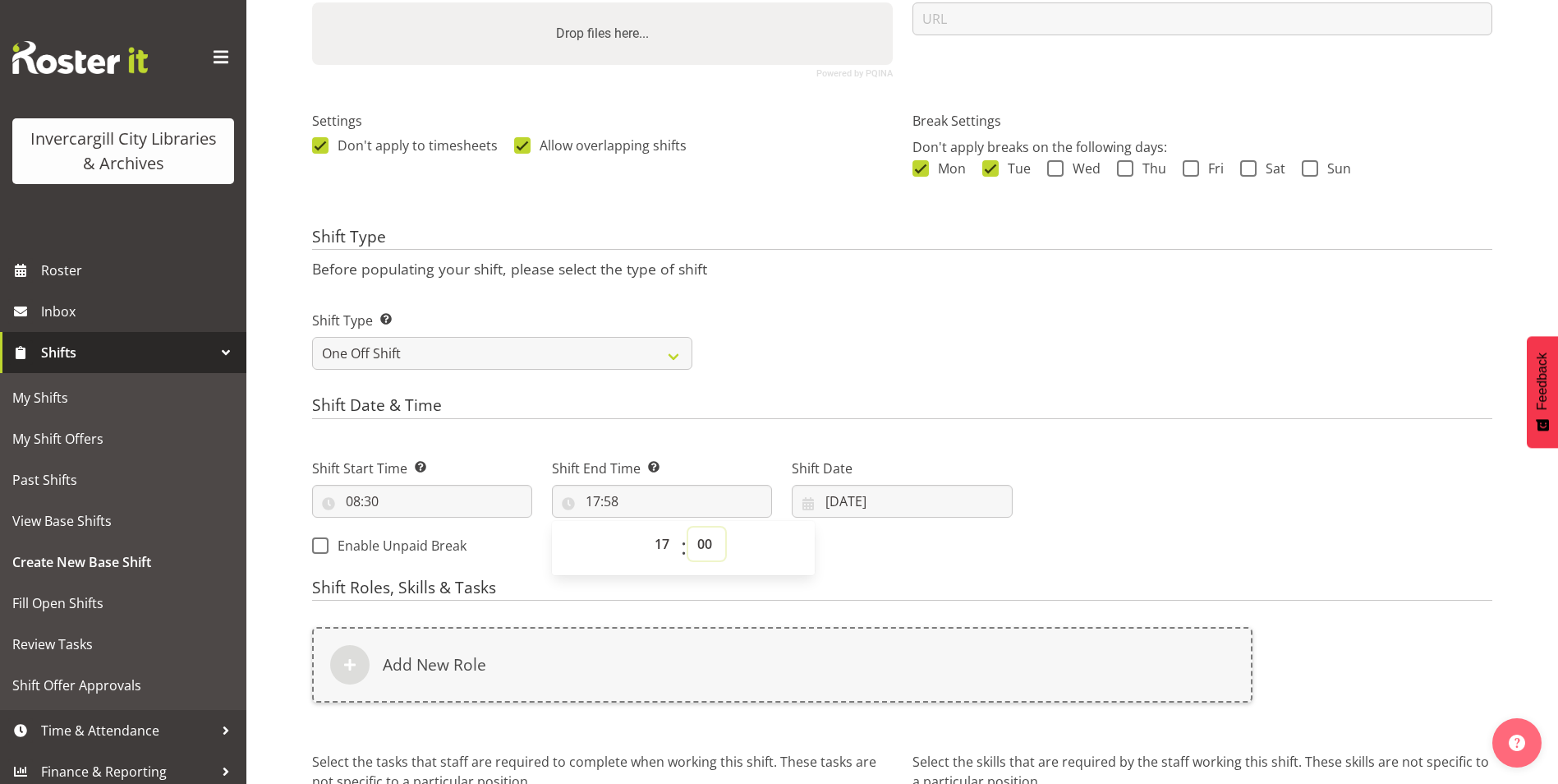
click at [688, 527] on select "00 01 02 03 04 05 06 07 08 09 10 11 12 13 14 15 16 17 18 19 20 21 22 23 24 25 2…" at bounding box center [707, 544] width 37 height 33
type input "17:00"
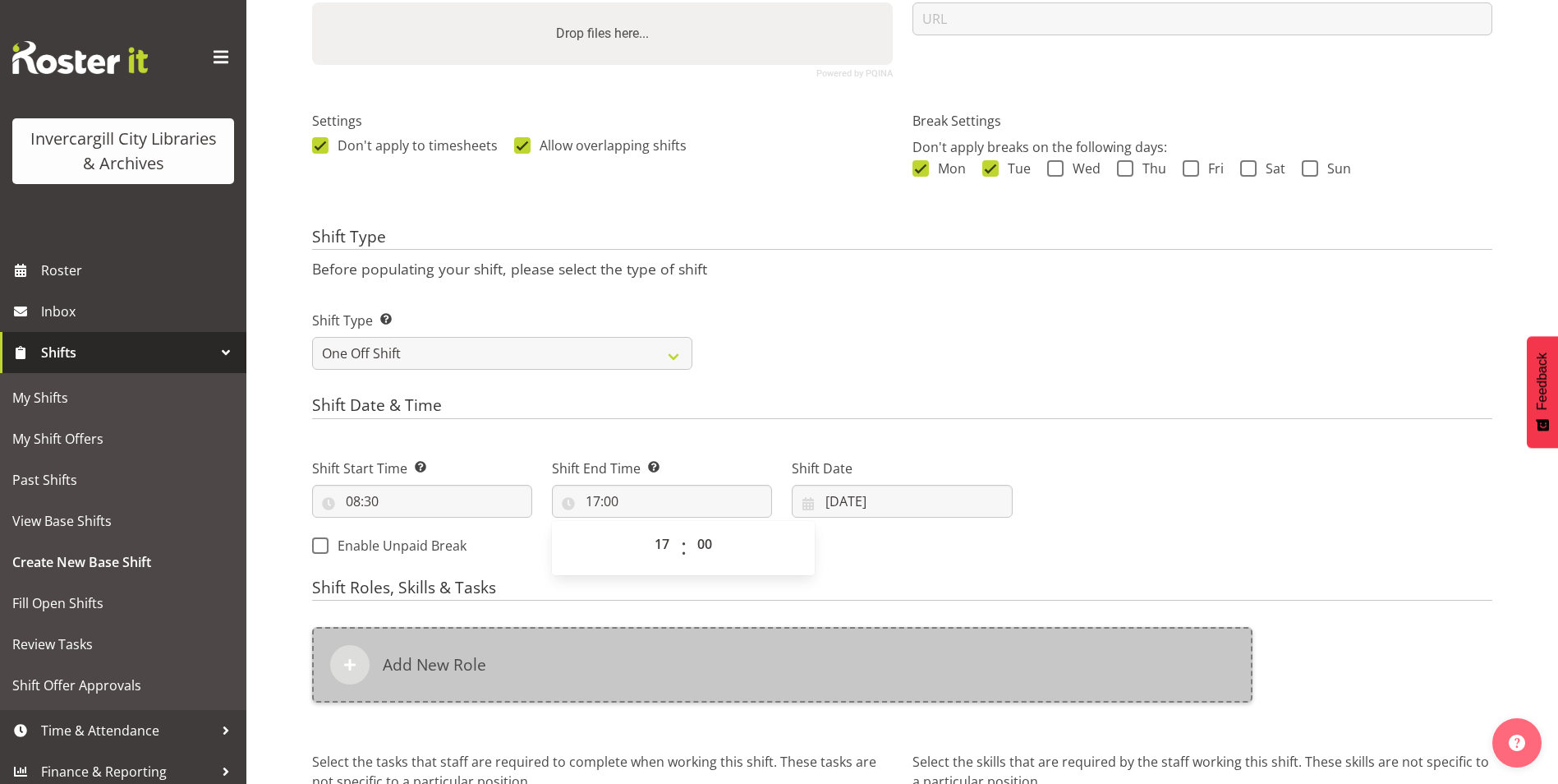
click at [461, 669] on h6 "Add New Role" at bounding box center [434, 663] width 103 height 19
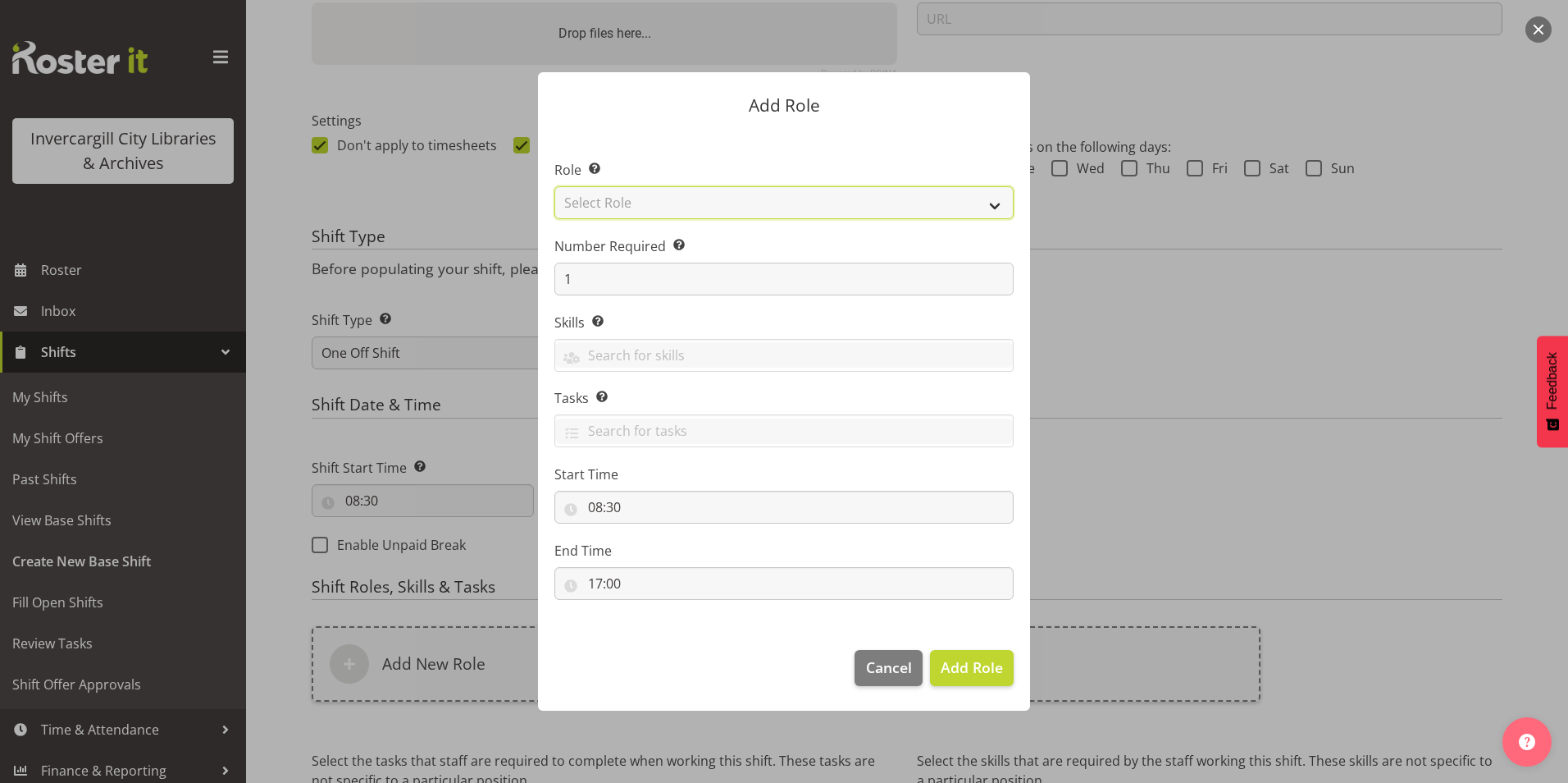
click at [668, 201] on select "Select Role 1st floor desk AQ operator Business Support Team member Casual Cust…" at bounding box center [784, 203] width 459 height 33
select select "1505"
click at [554, 187] on select "Select Role 1st floor desk AQ operator Business Support Team member Casual Cust…" at bounding box center [784, 203] width 459 height 33
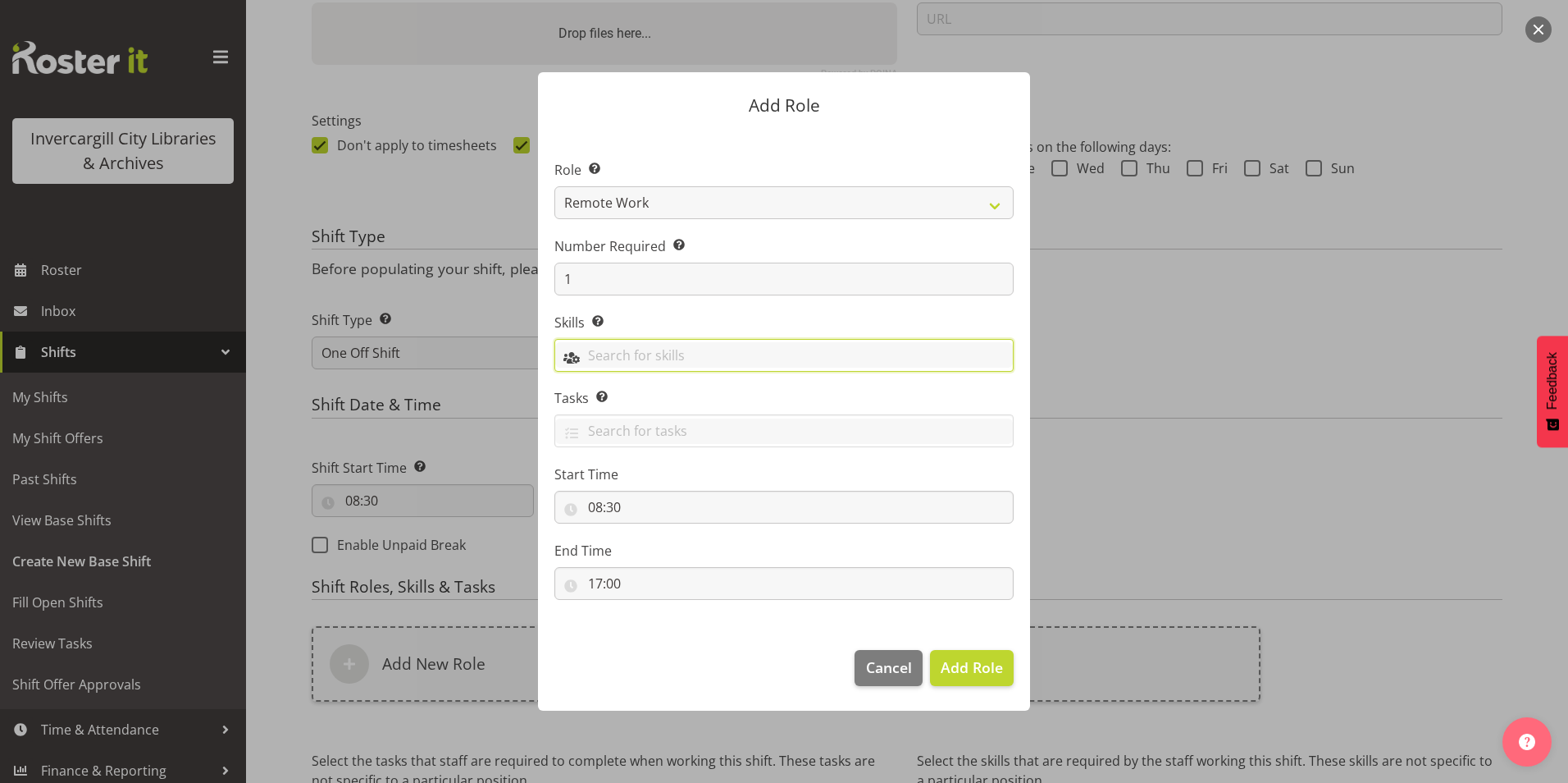
click at [612, 354] on input "text" at bounding box center [784, 355] width 457 height 26
click at [978, 673] on span "Add Role" at bounding box center [972, 666] width 62 height 19
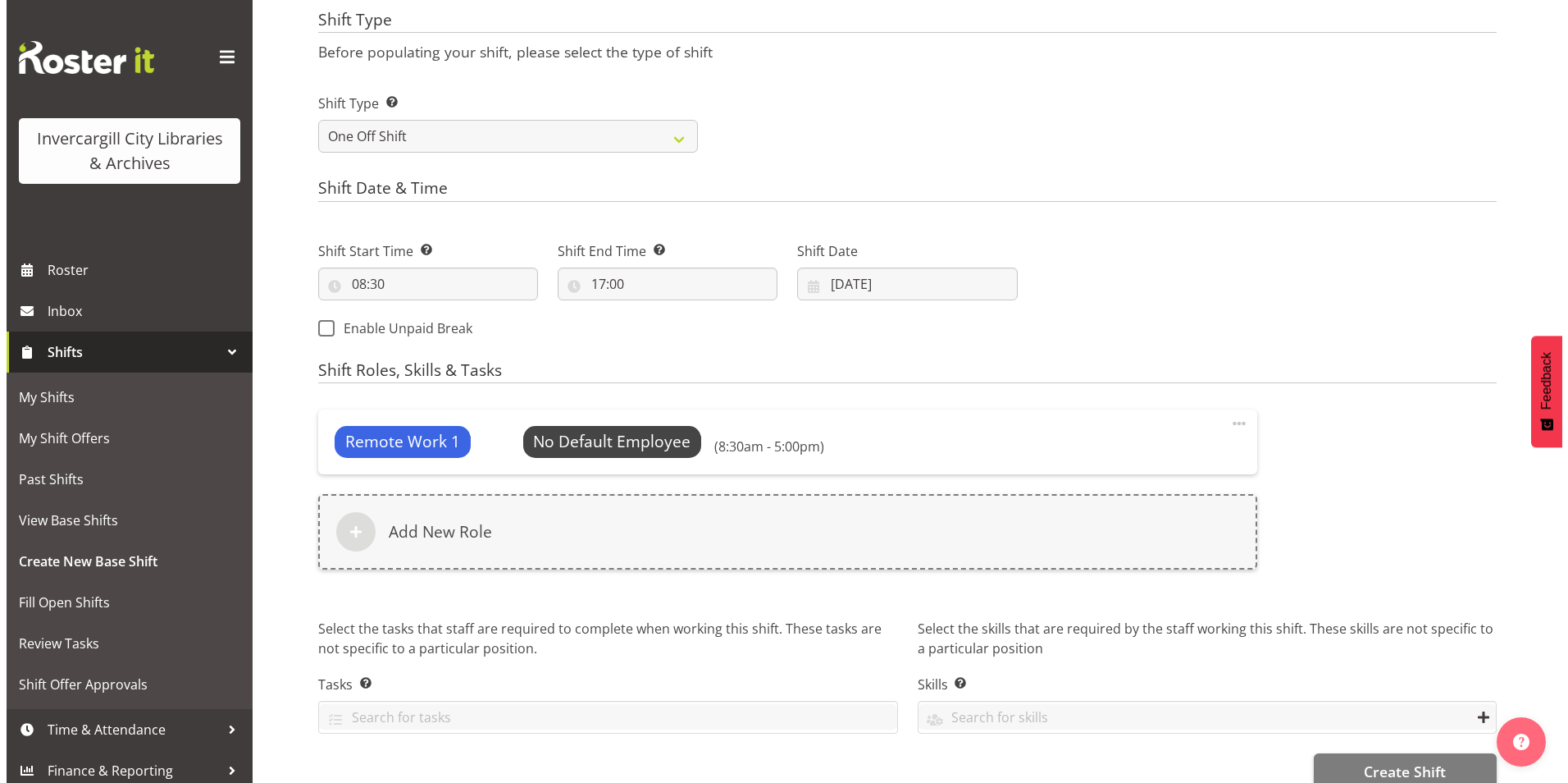
scroll to position [637, 0]
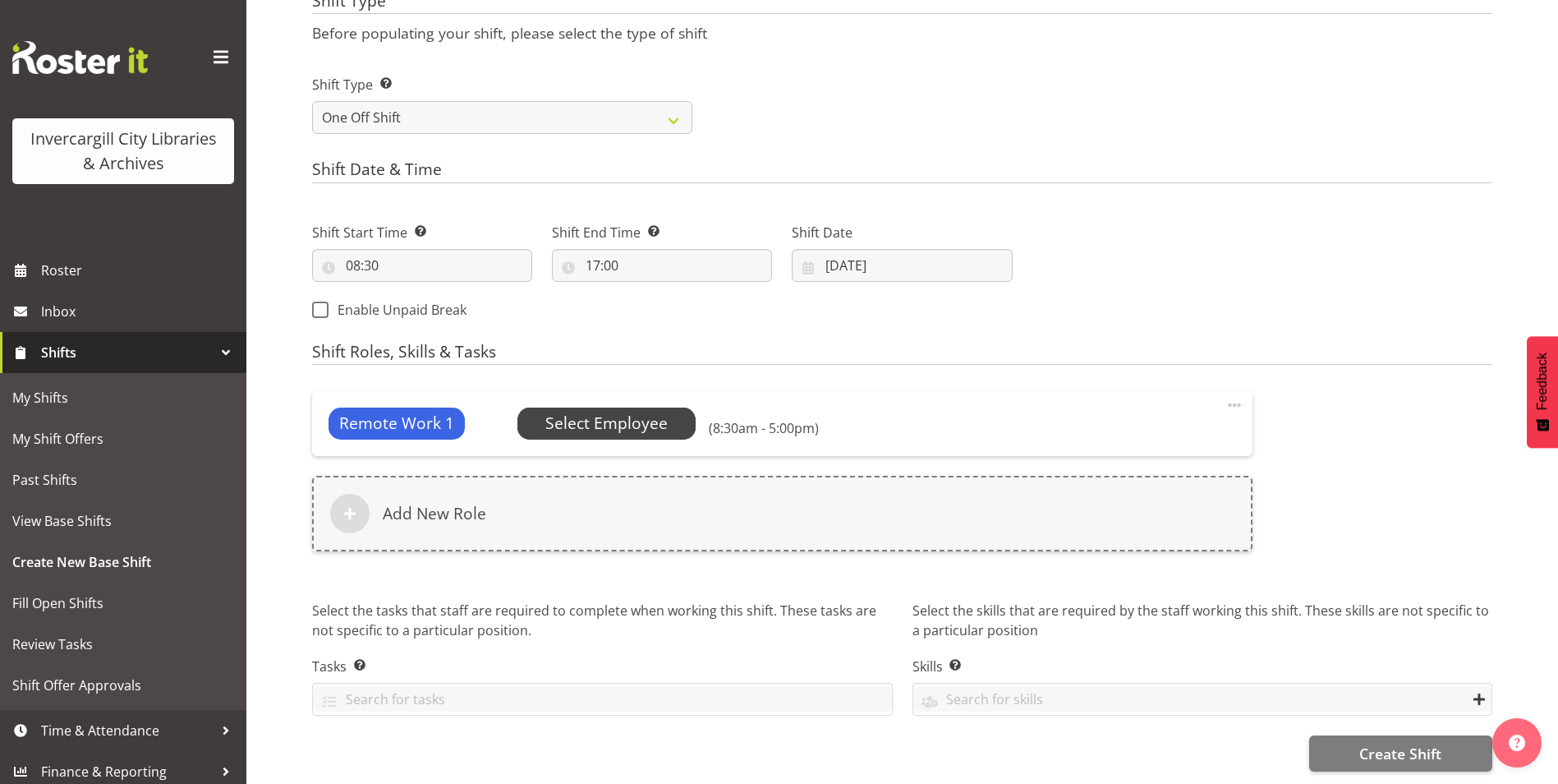
click at [621, 417] on span "Select Employee" at bounding box center [606, 423] width 122 height 24
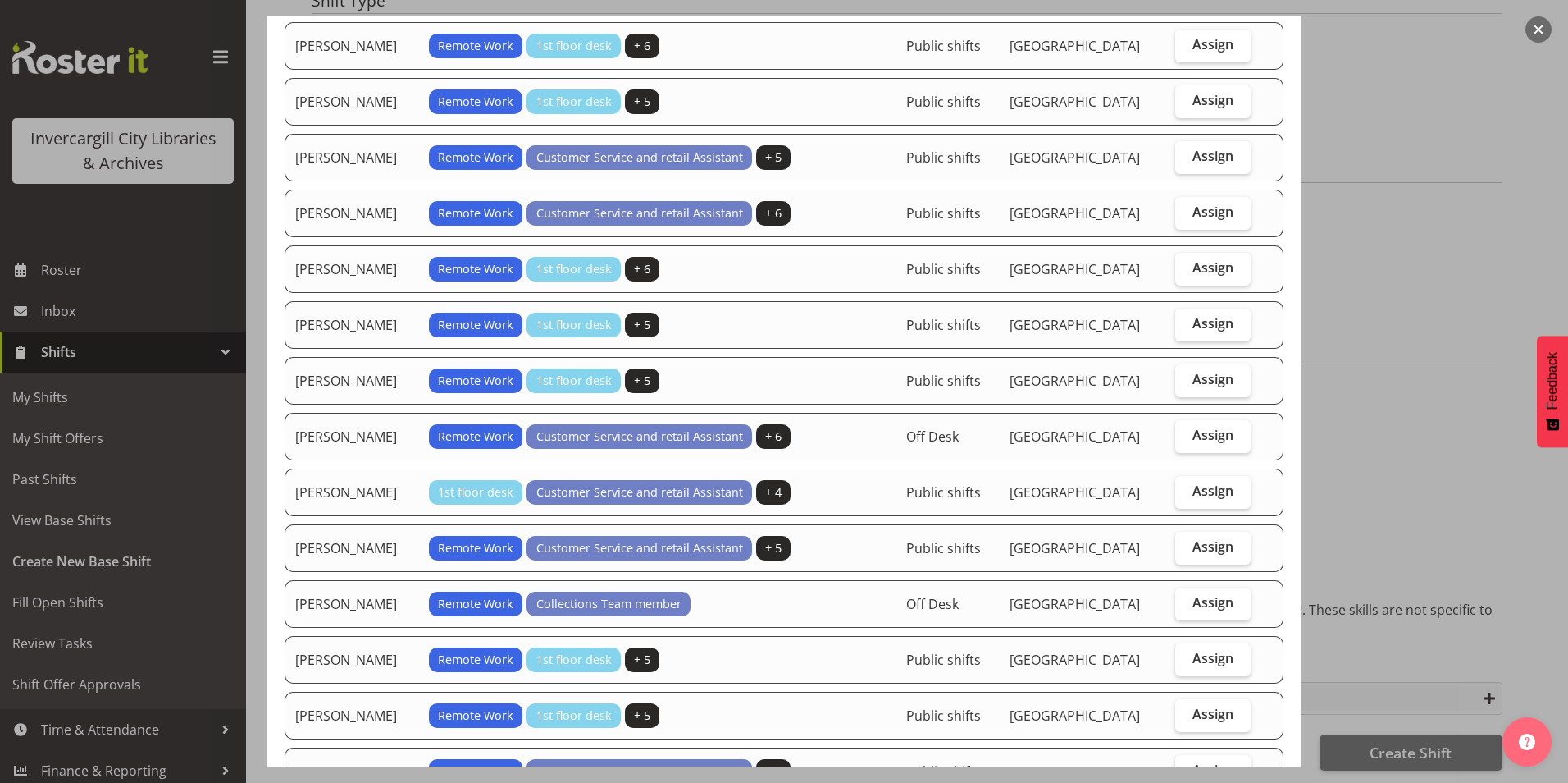
scroll to position [795, 0]
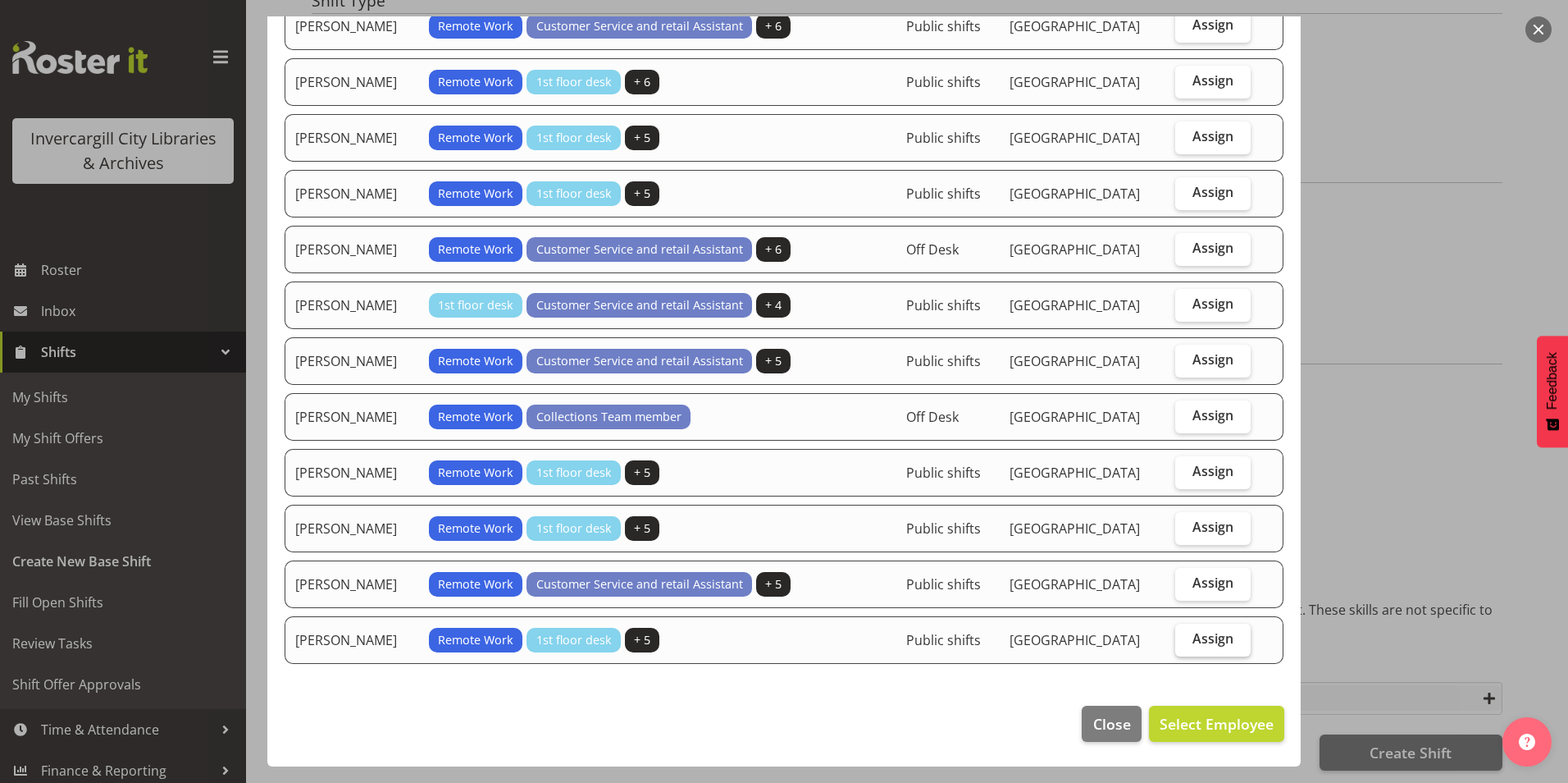
click at [1207, 642] on span "Assign" at bounding box center [1213, 638] width 41 height 17
click at [1186, 642] on input "Assign" at bounding box center [1180, 639] width 11 height 11
checkbox input "true"
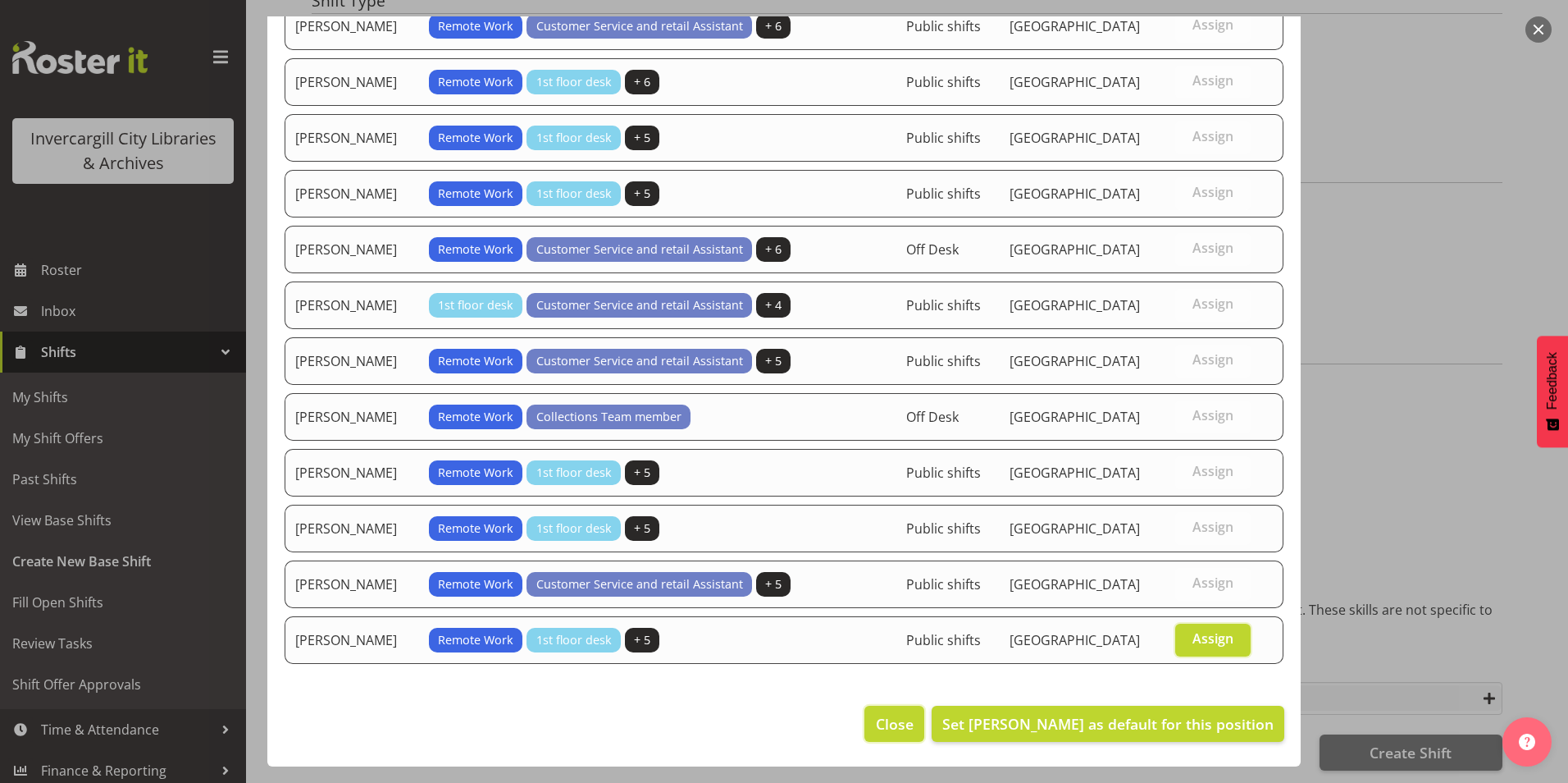
click at [902, 726] on span "Close" at bounding box center [894, 723] width 38 height 21
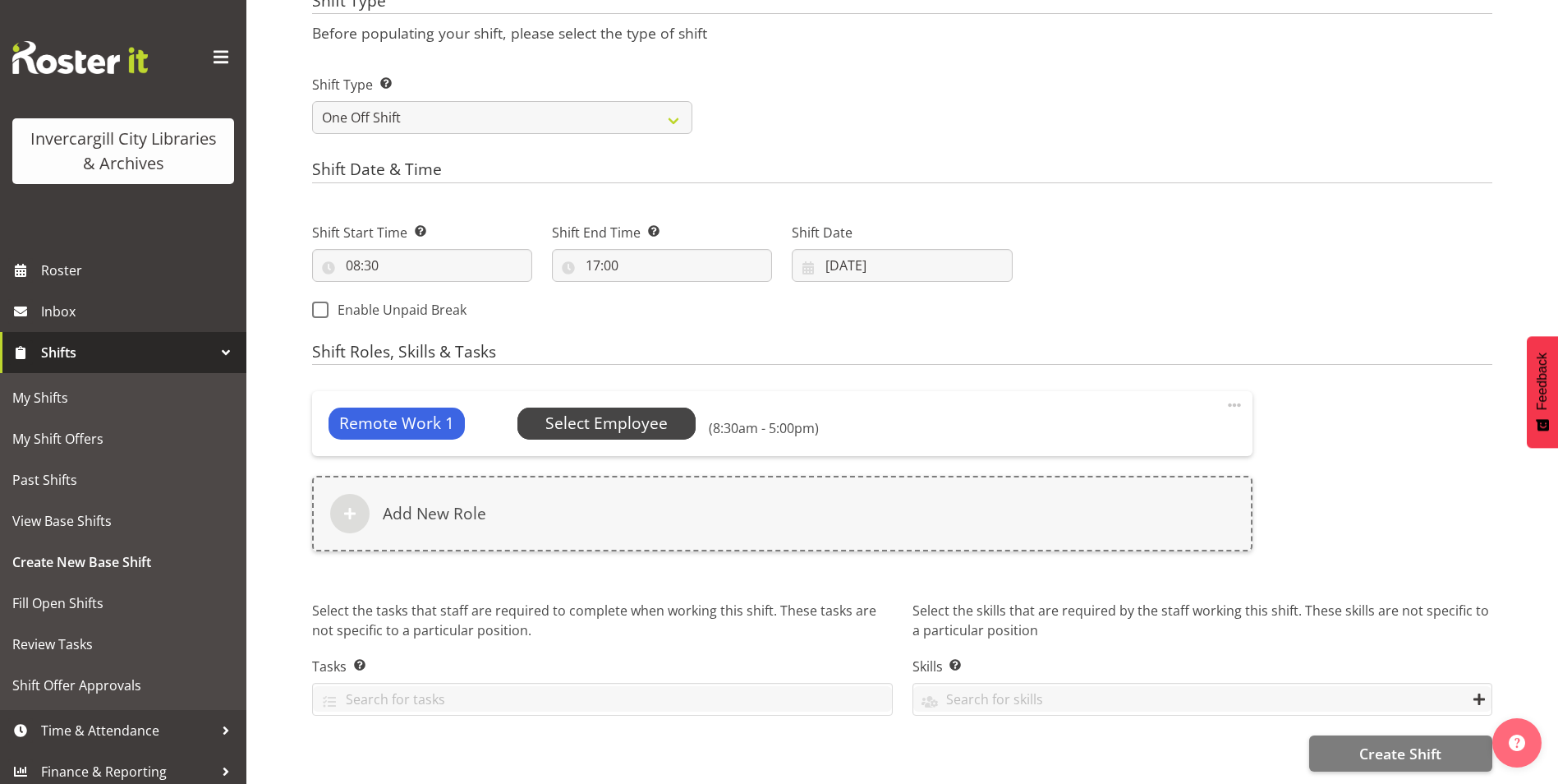
click at [595, 421] on span "Select Employee" at bounding box center [606, 423] width 122 height 24
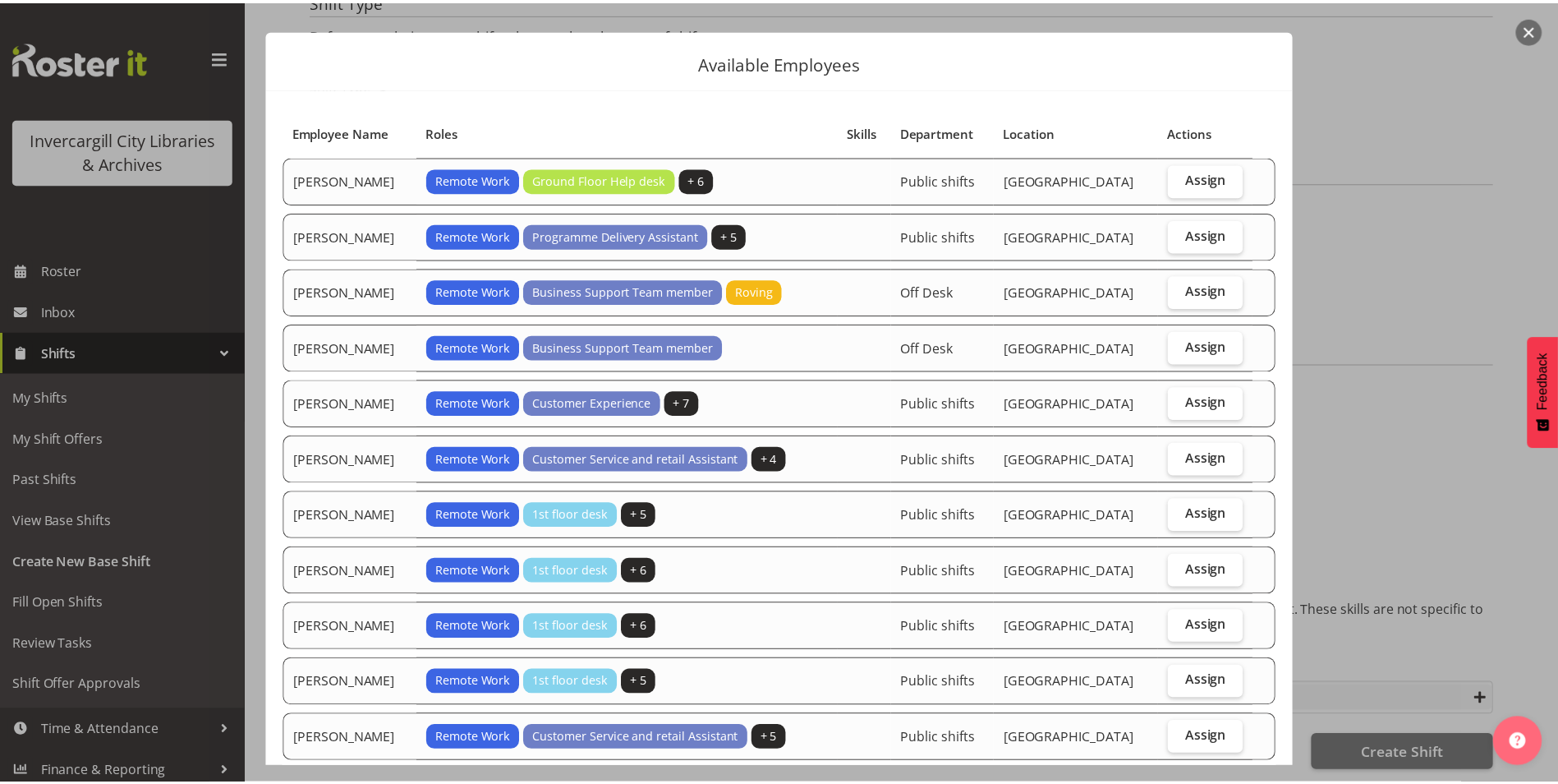
scroll to position [0, 0]
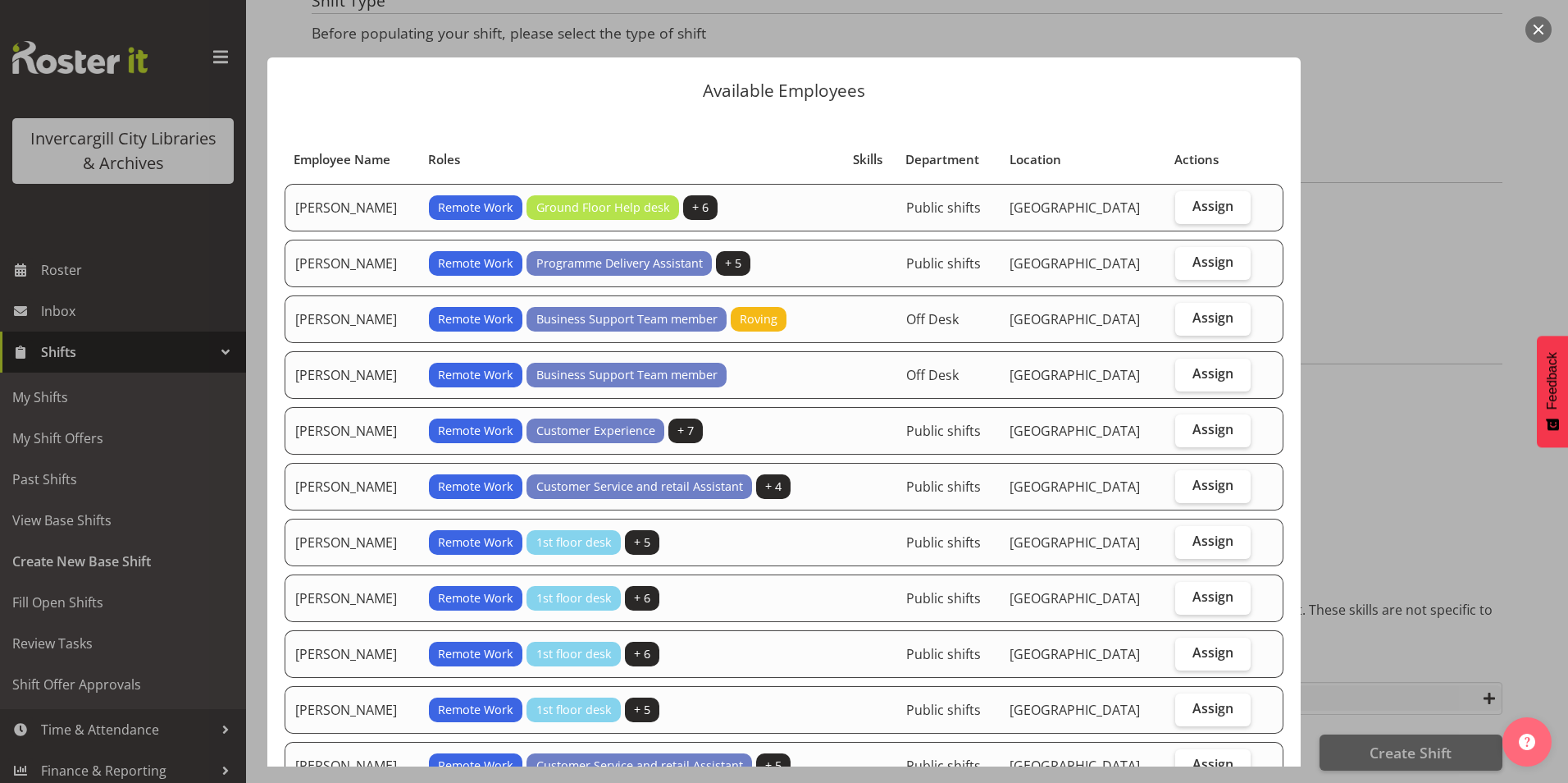
click at [1543, 34] on button "button" at bounding box center [1538, 29] width 27 height 27
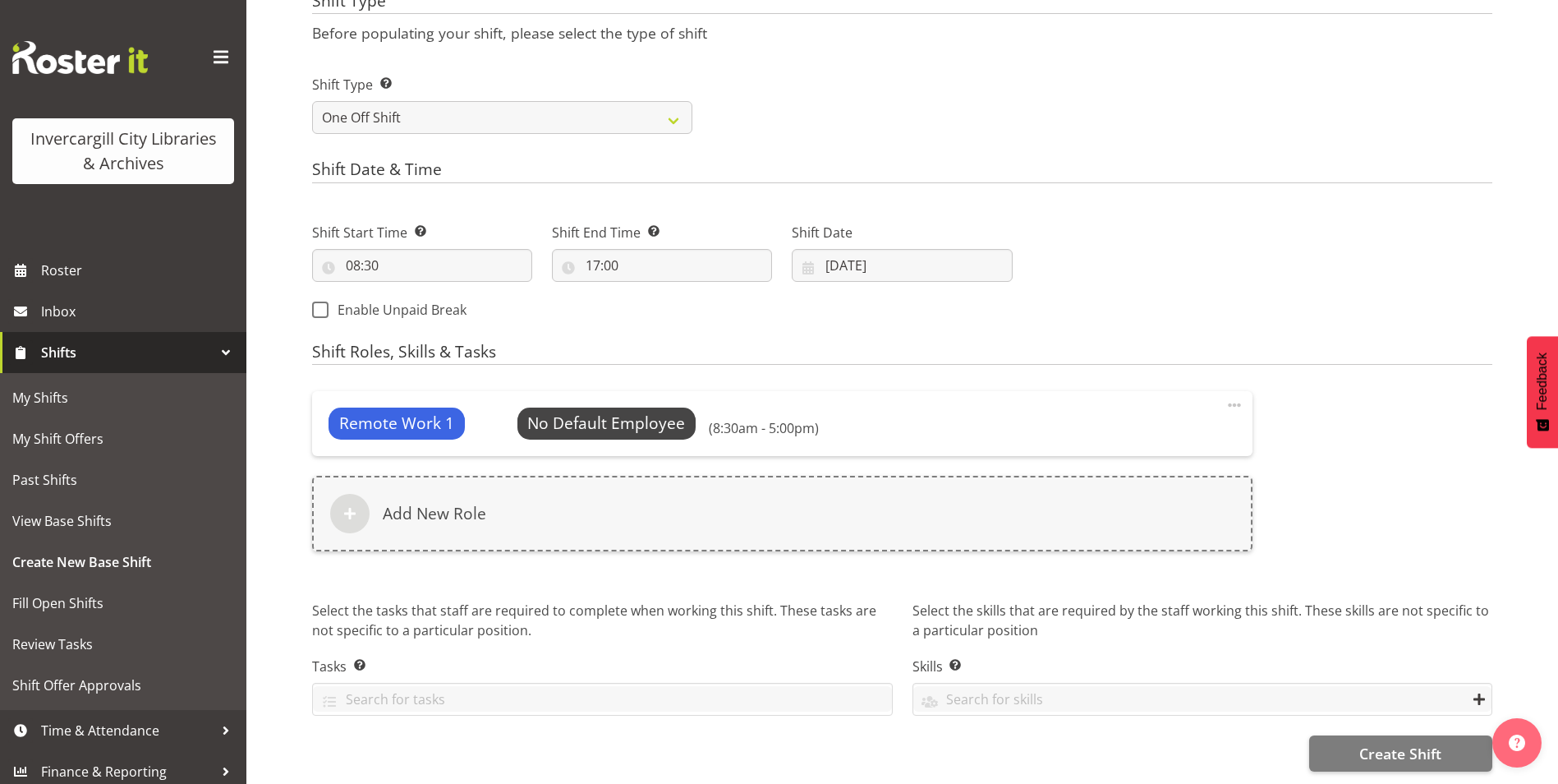
scroll to position [639, 0]
click at [422, 698] on input "text" at bounding box center [602, 698] width 579 height 26
click at [977, 686] on input "text" at bounding box center [1203, 698] width 579 height 26
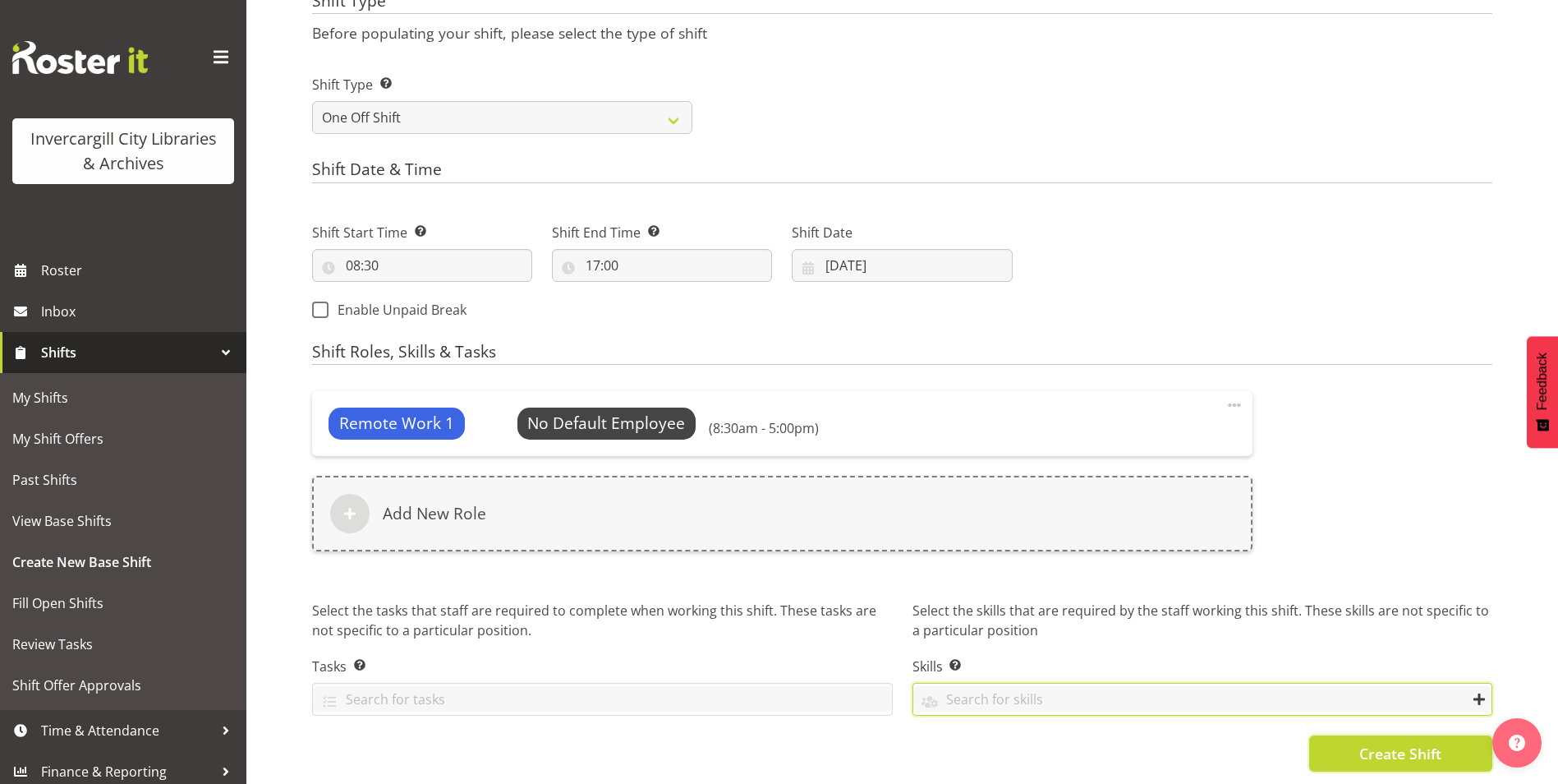
click at [1357, 744] on button "Create Shift" at bounding box center [1401, 753] width 183 height 36
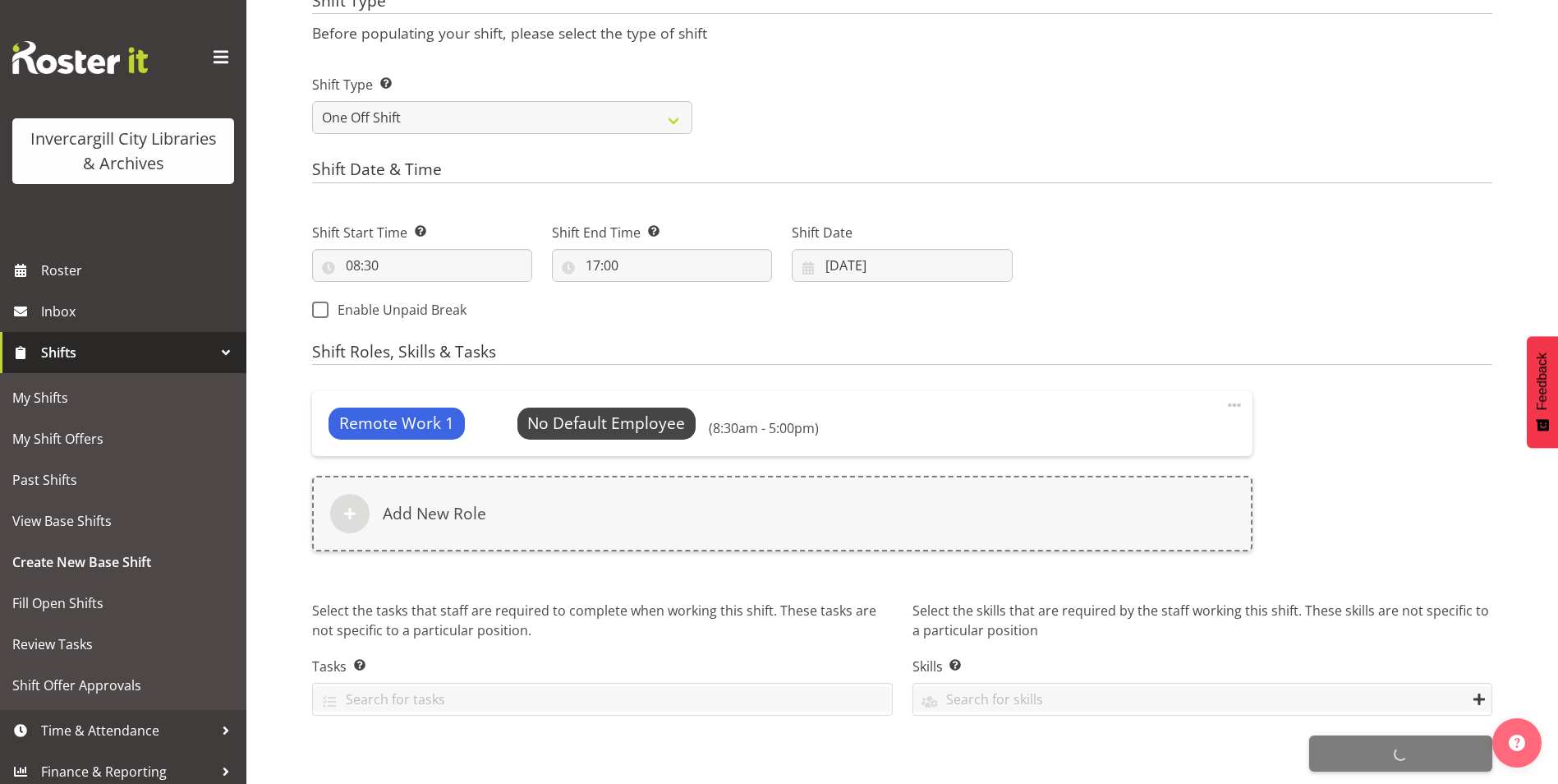
click at [1125, 327] on form "Shift Name Enter a name for the shift (e.g. Day Shift). Work From Home Location…" at bounding box center [902, 149] width 1181 height 1245
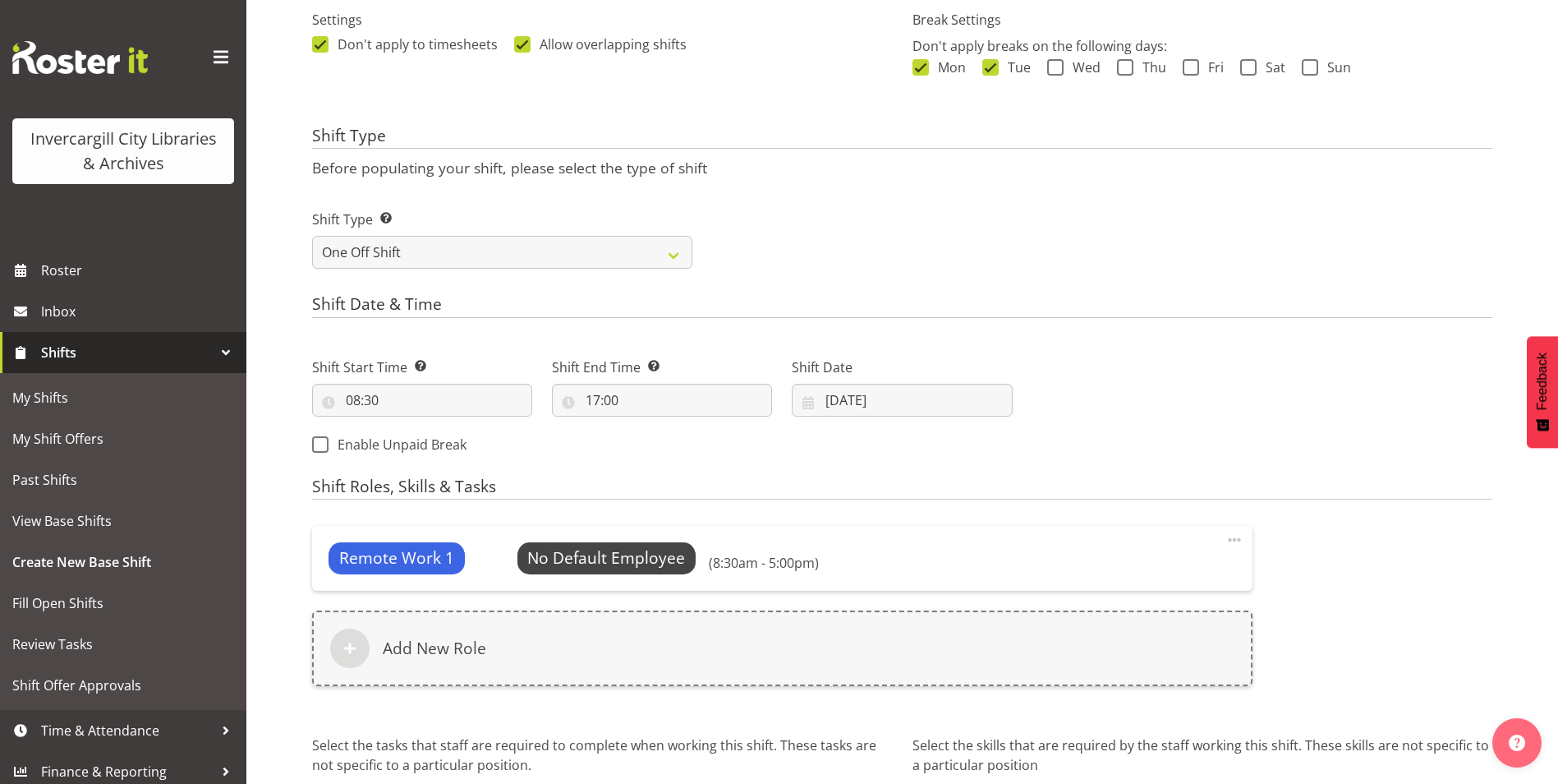
scroll to position [0, 0]
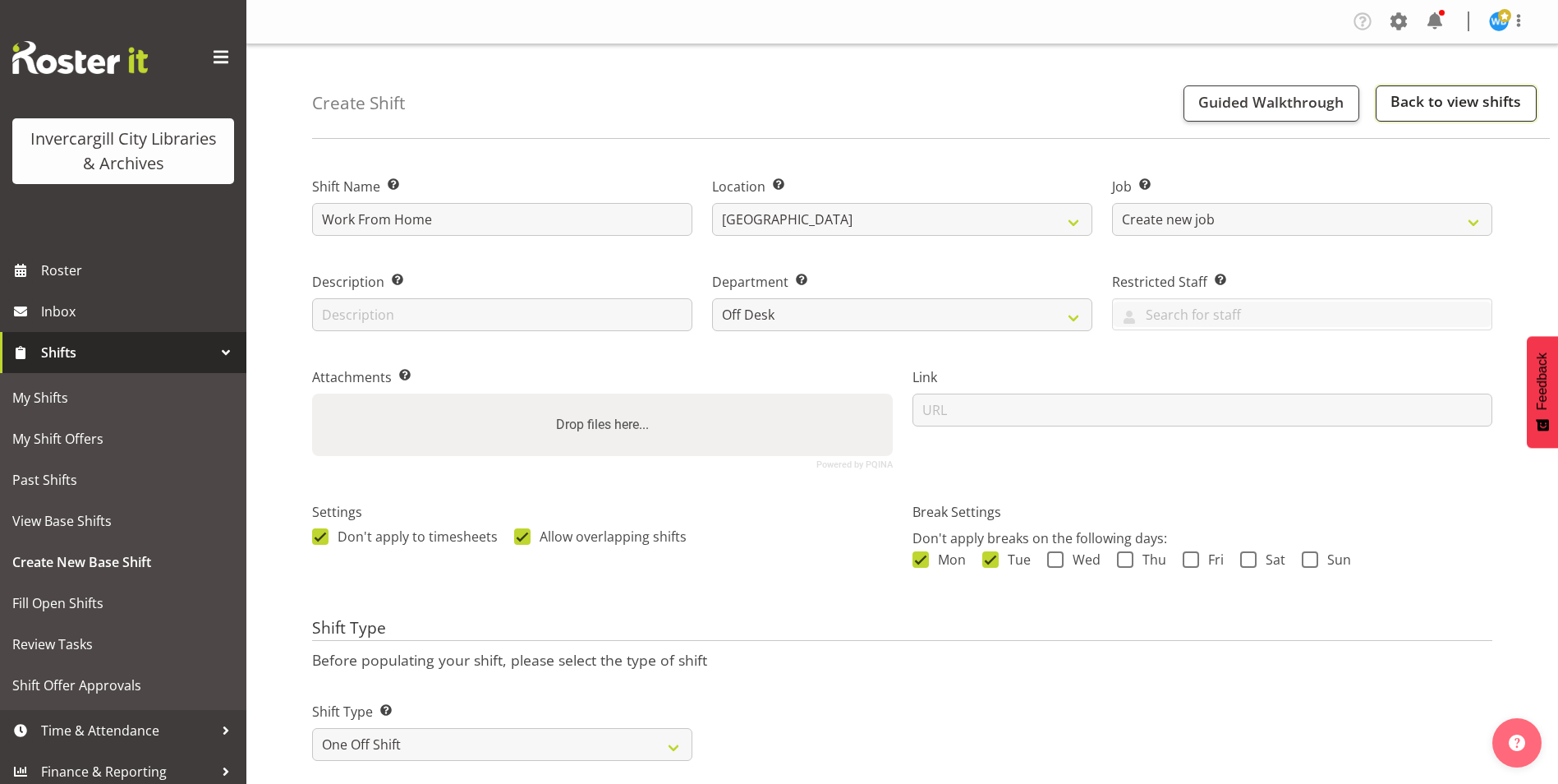
click at [1431, 103] on link "Back to view shifts" at bounding box center [1456, 103] width 161 height 36
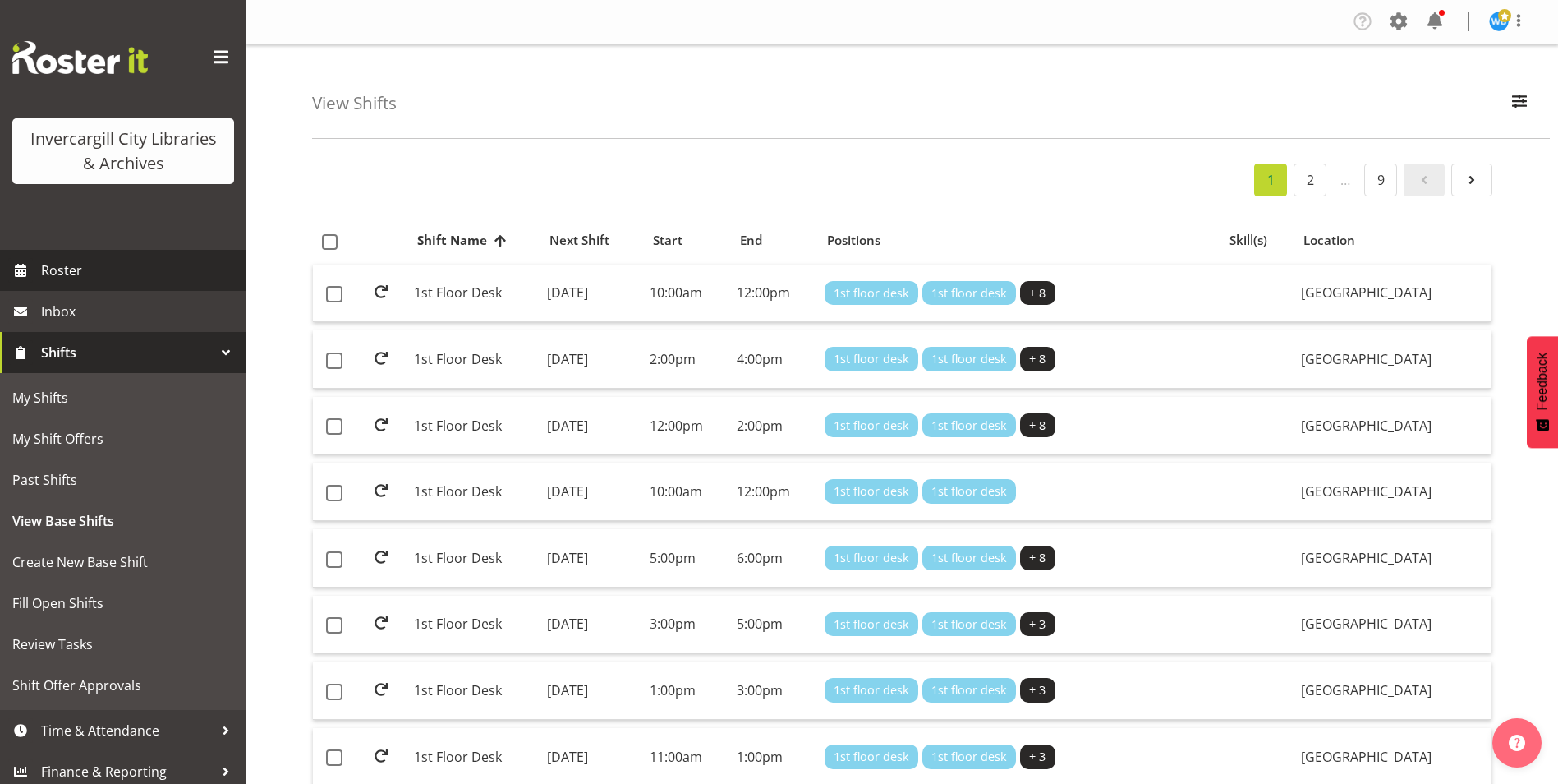
click at [57, 273] on span "Roster" at bounding box center [140, 270] width 197 height 25
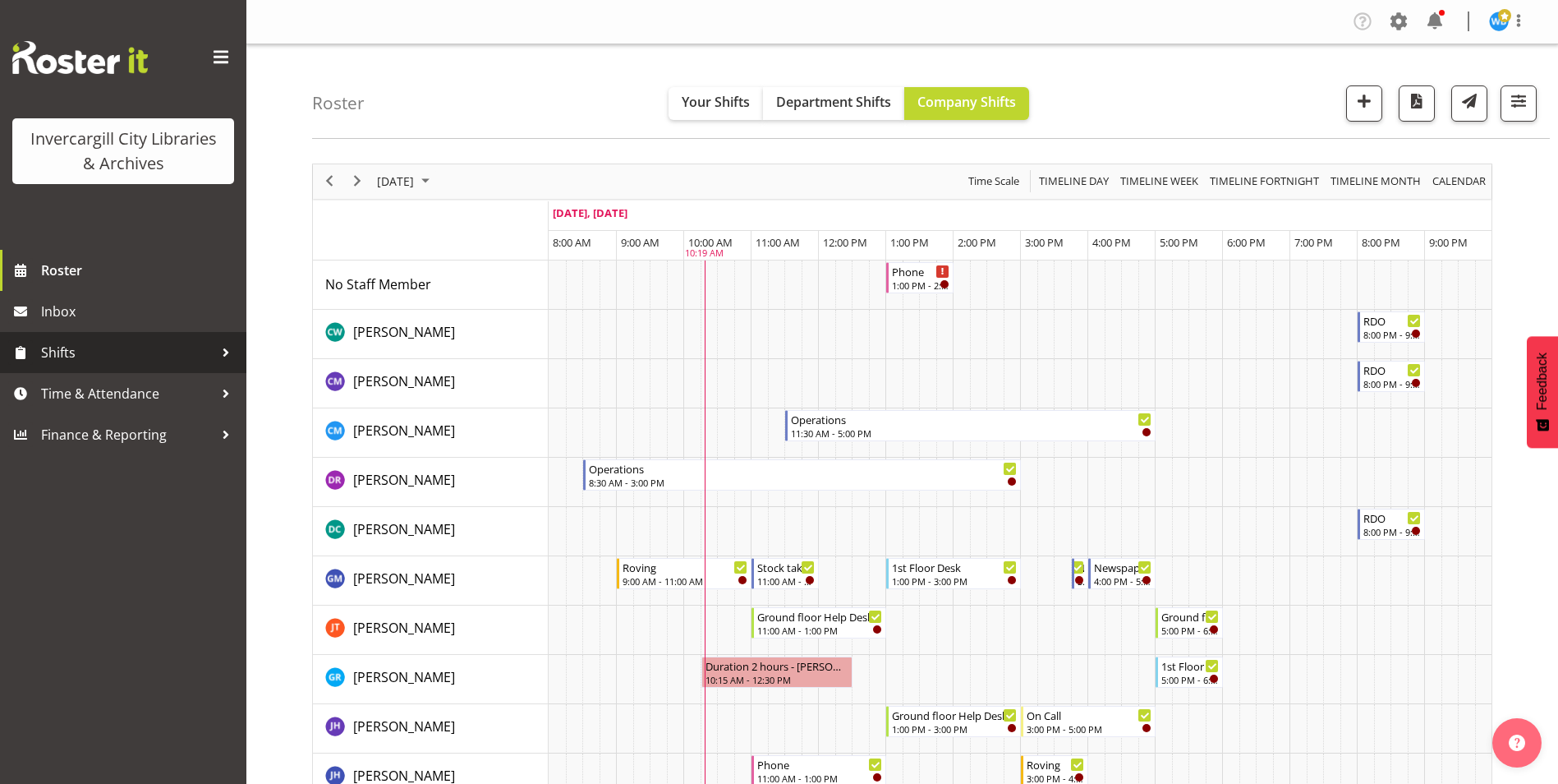
click at [62, 358] on span "Shifts" at bounding box center [127, 352] width 172 height 25
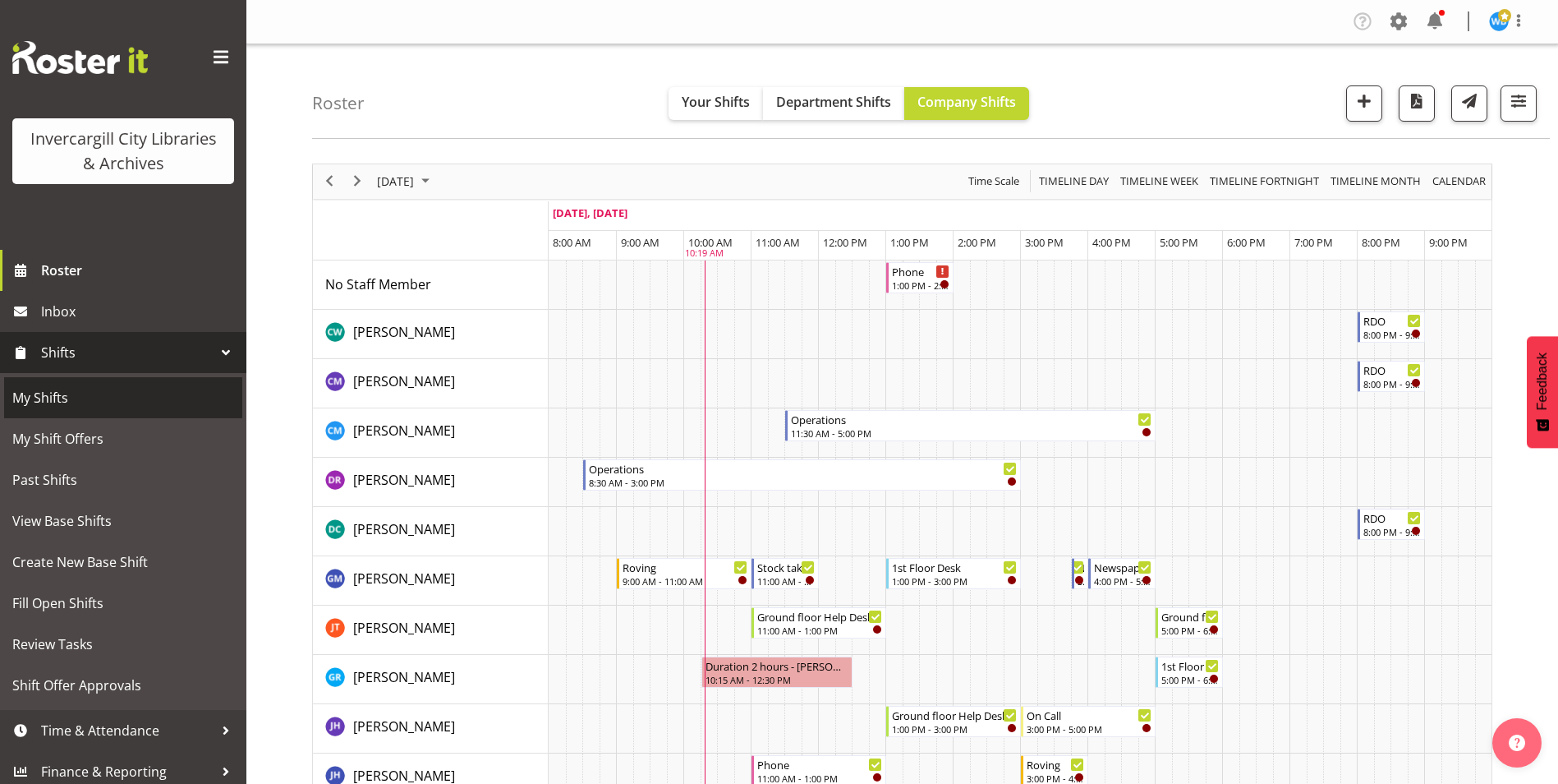
click at [36, 399] on span "My Shifts" at bounding box center [122, 398] width 222 height 25
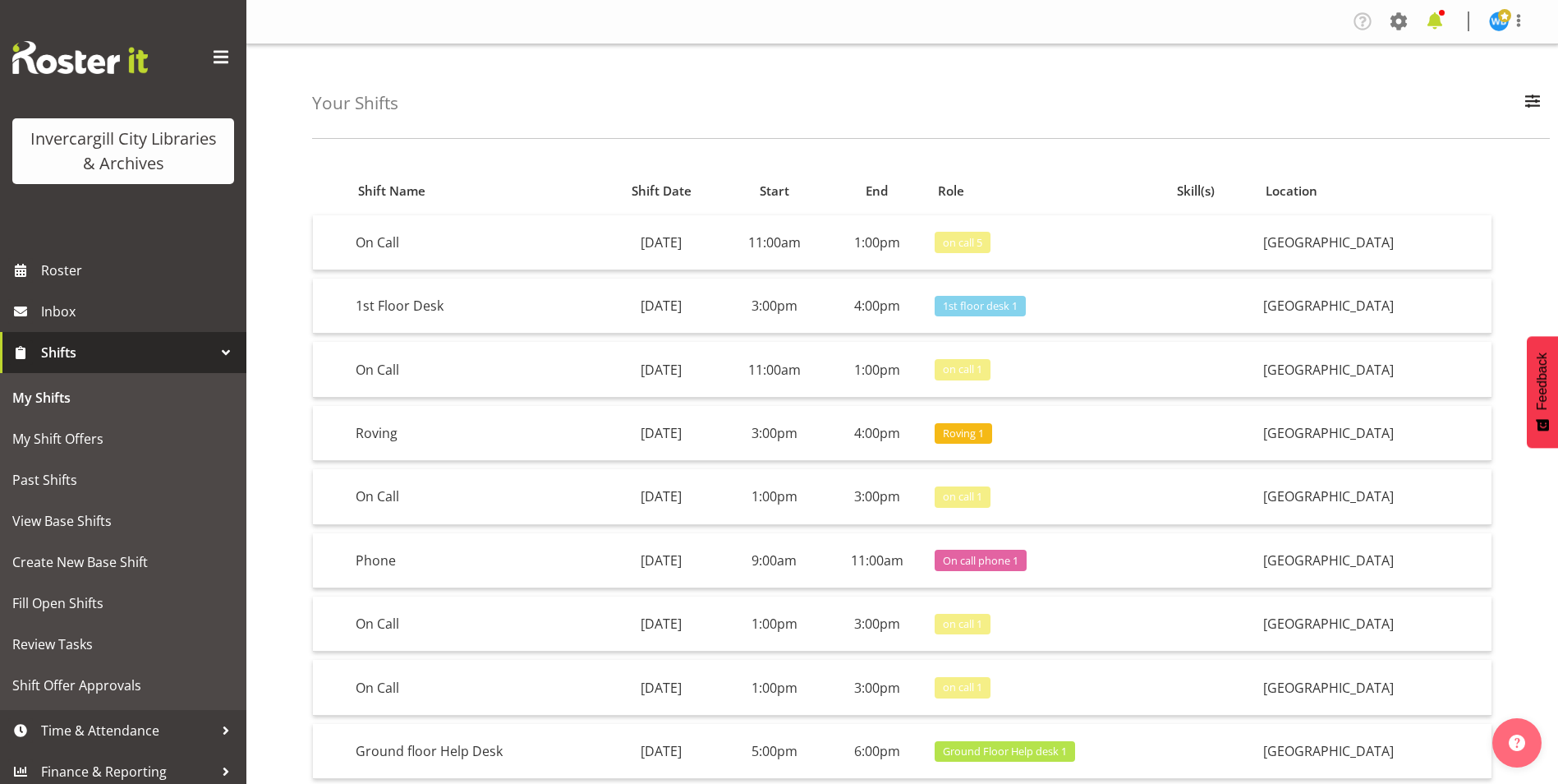
click at [1437, 21] on span at bounding box center [1435, 21] width 27 height 27
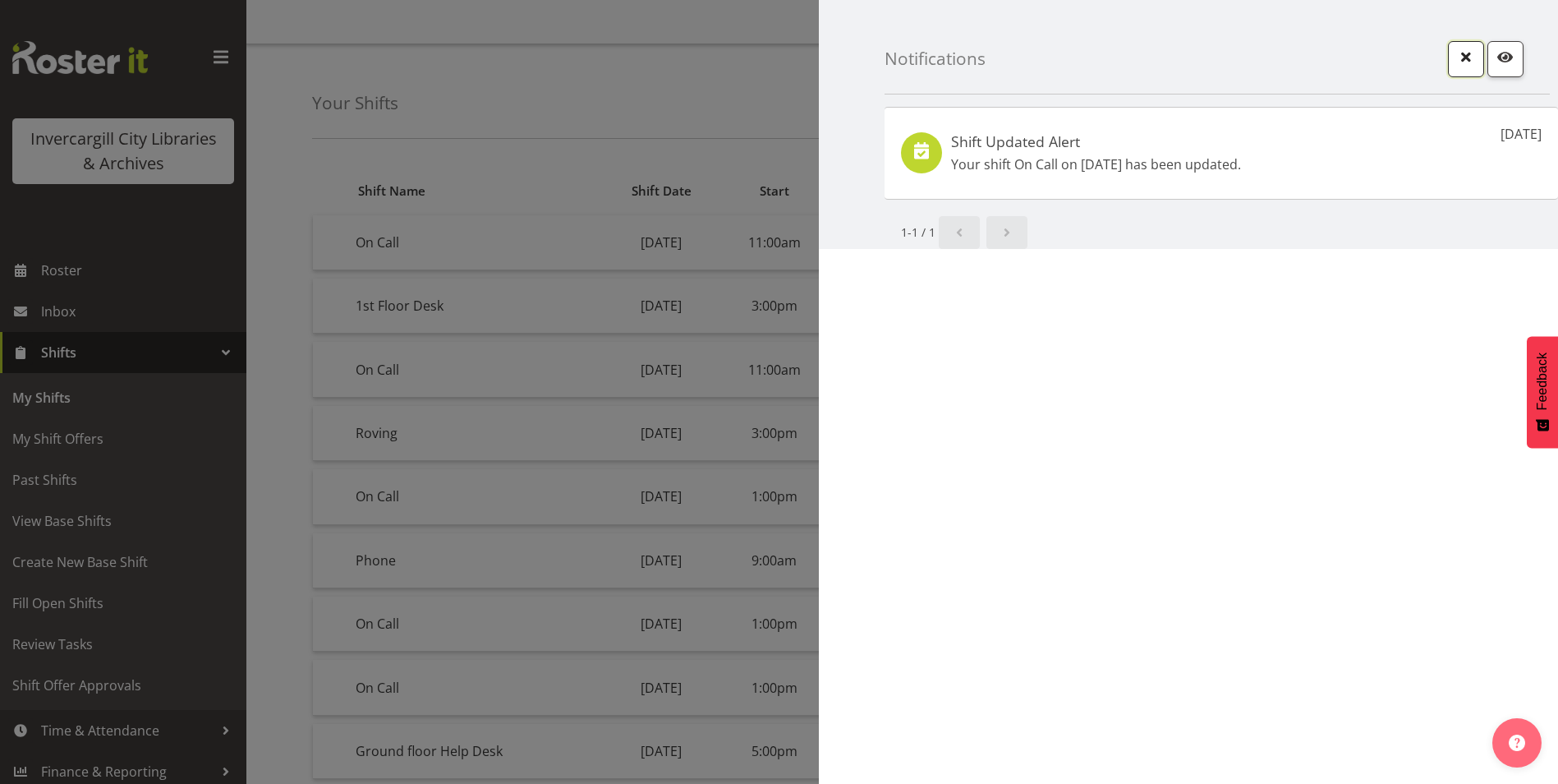
click at [1468, 61] on span "button" at bounding box center [1466, 56] width 21 height 21
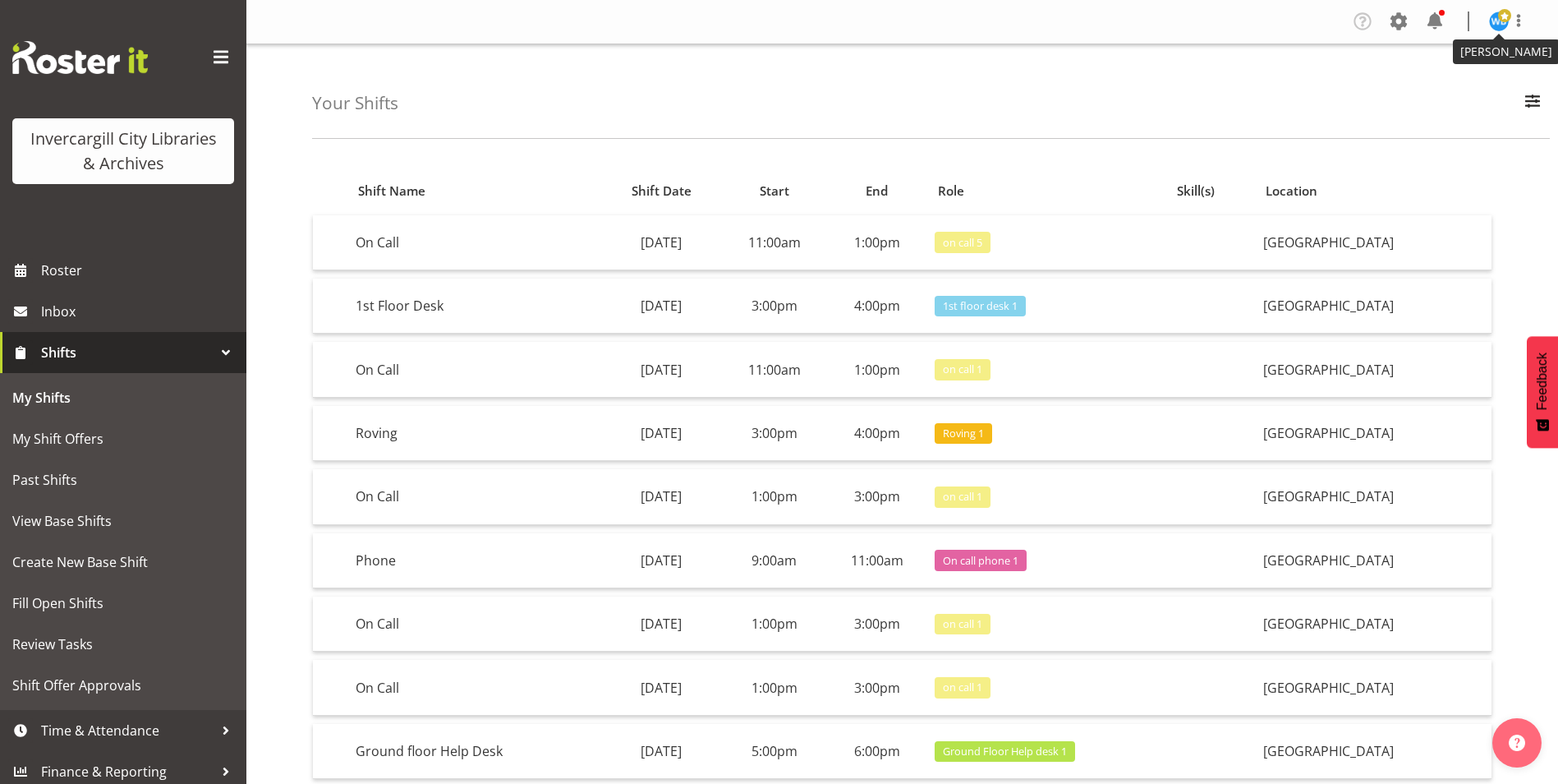
click at [1495, 26] on img at bounding box center [1498, 20] width 19 height 19
click at [1097, 117] on div "Your Shifts All Locations [GEOGRAPHIC_DATA] [GEOGRAPHIC_DATA][DATE] Week Month …" at bounding box center [930, 91] width 1238 height 95
click at [46, 400] on span "My Shifts" at bounding box center [122, 398] width 222 height 25
click at [76, 276] on span "Roster" at bounding box center [140, 270] width 197 height 25
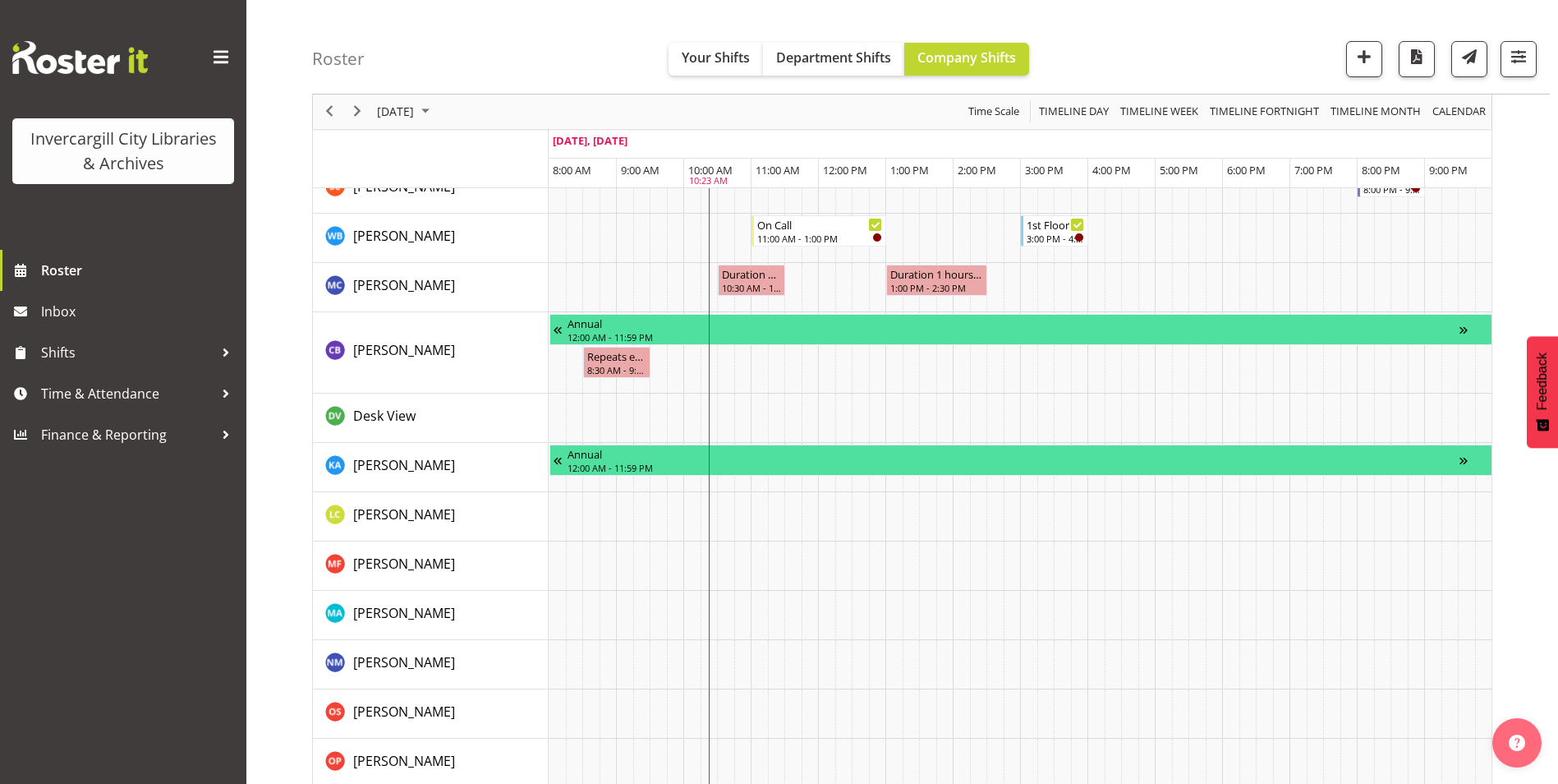
scroll to position [1323, 0]
